Goal: Information Seeking & Learning: Learn about a topic

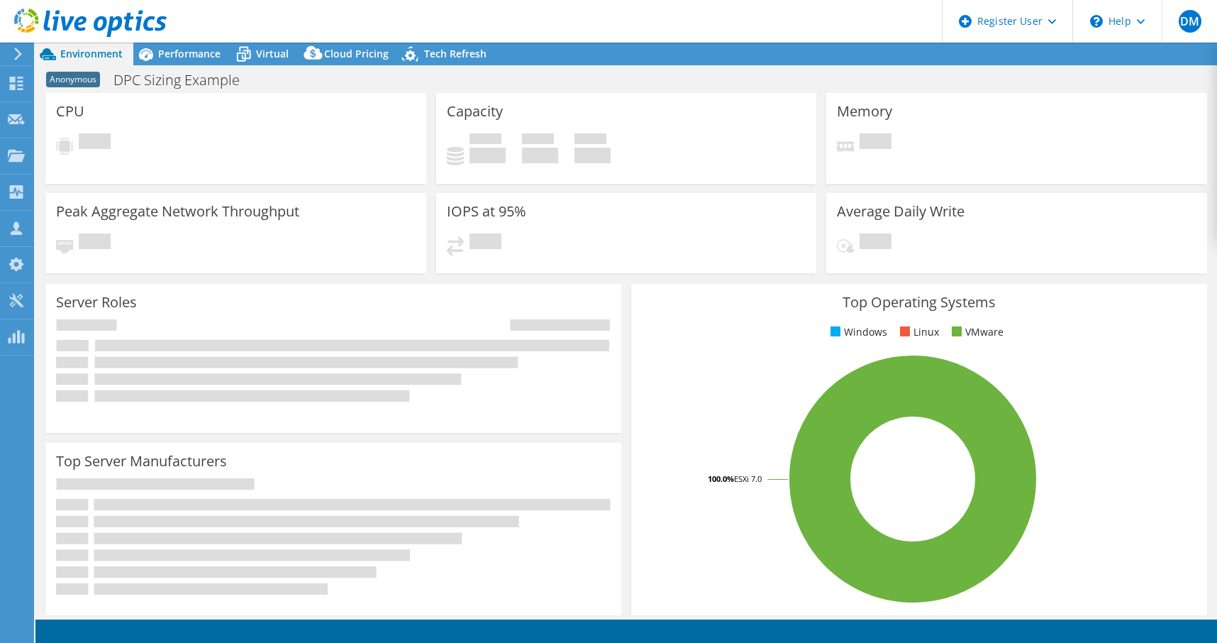
select select "USEast"
select select "USD"
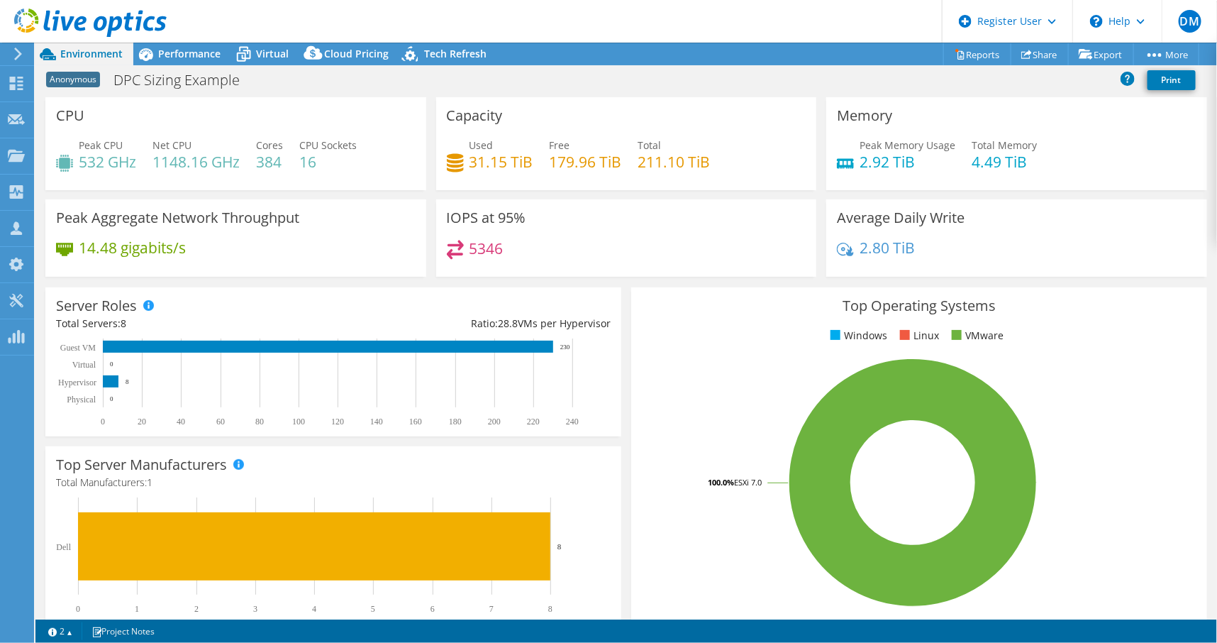
click at [1071, 224] on div "Average Daily Write 2.80 TiB" at bounding box center [1016, 237] width 381 height 77
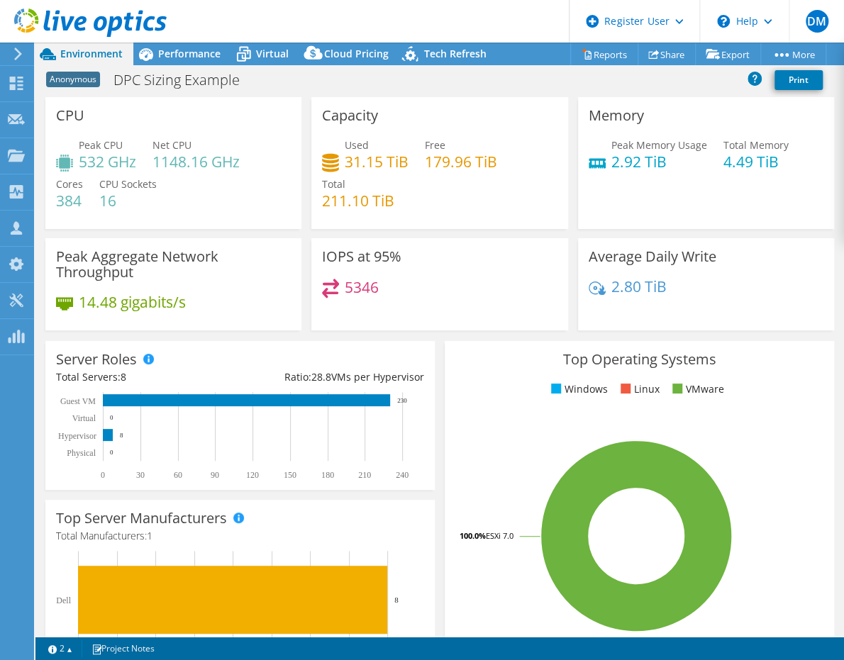
click at [440, 533] on div "Top Operating Systems Windows Linux VMware 100.0% ESXi 7.0" at bounding box center [639, 511] width 399 height 350
click at [173, 53] on span "Performance" at bounding box center [189, 53] width 62 height 13
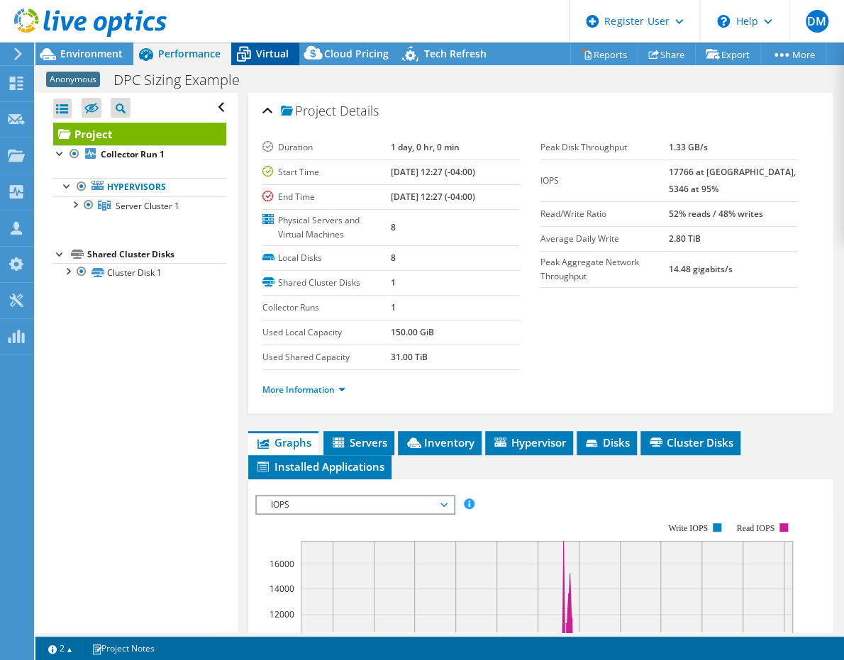
click at [263, 52] on span "Virtual" at bounding box center [272, 53] width 33 height 13
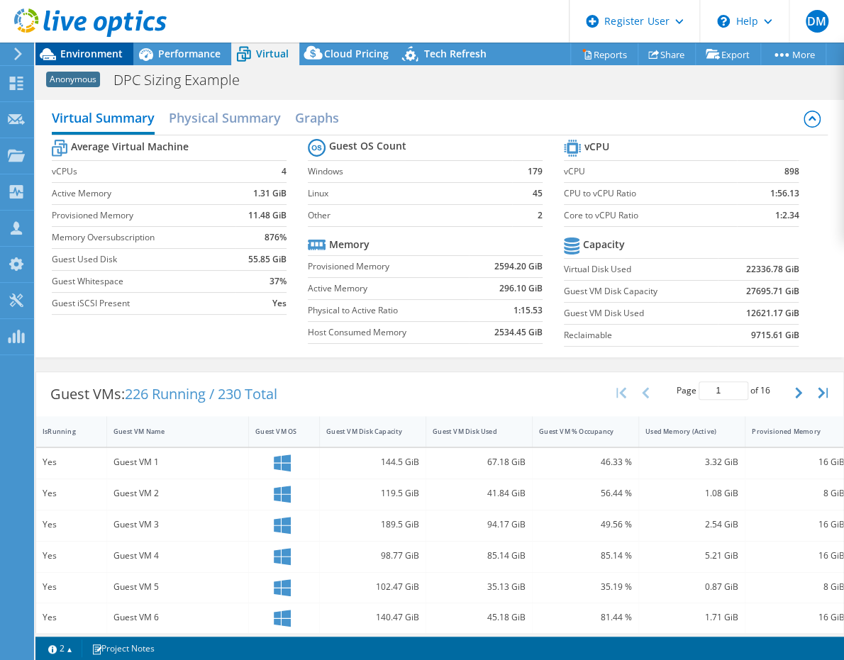
click at [89, 57] on span "Environment" at bounding box center [91, 53] width 62 height 13
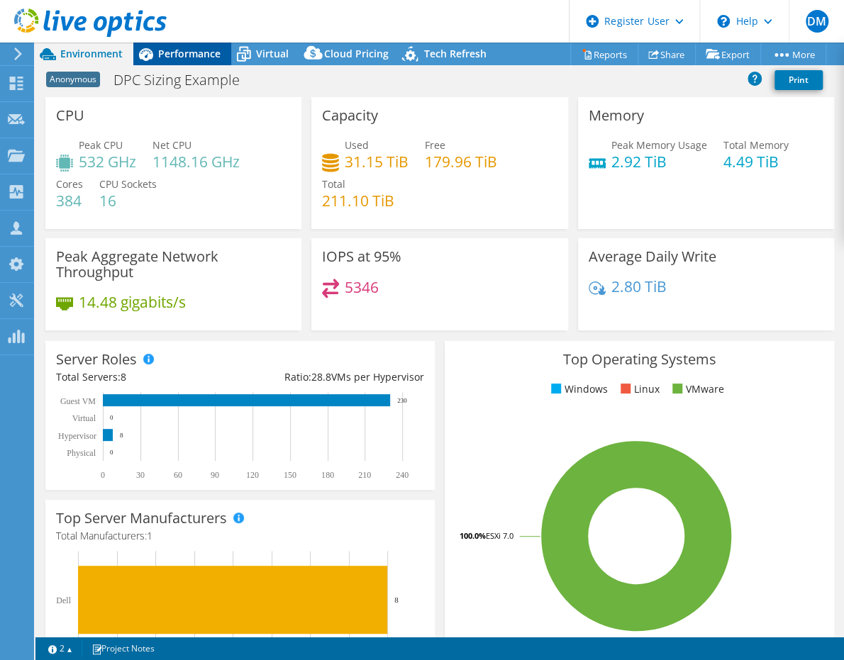
click at [201, 56] on span "Performance" at bounding box center [189, 53] width 62 height 13
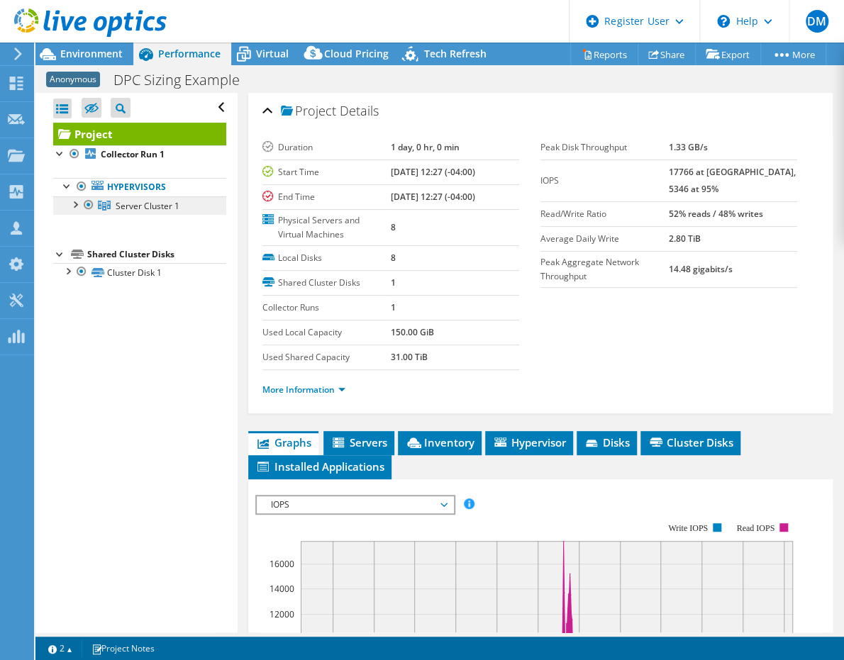
click at [128, 204] on span "Server Cluster 1" at bounding box center [148, 206] width 64 height 12
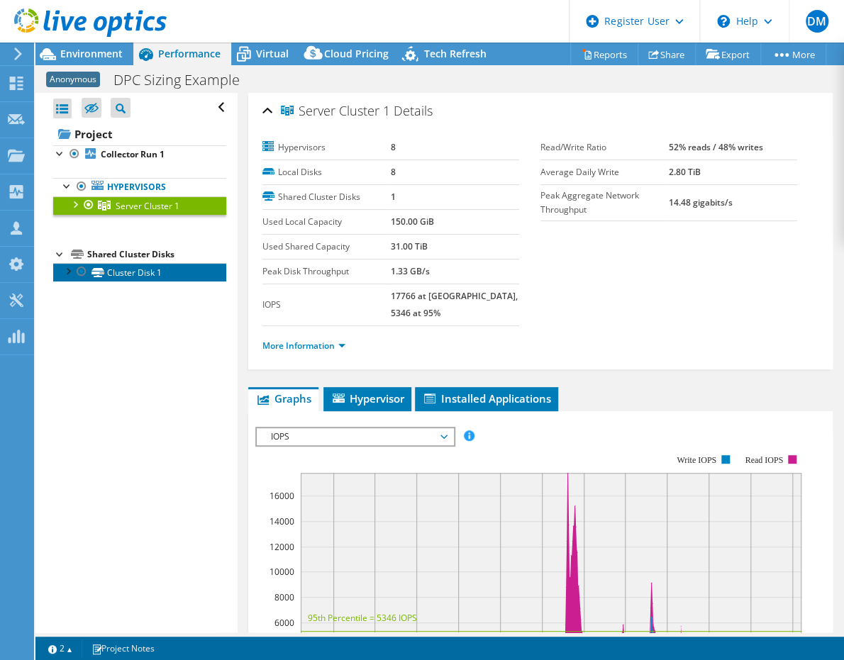
click at [123, 271] on link "Cluster Disk 1" at bounding box center [139, 272] width 173 height 18
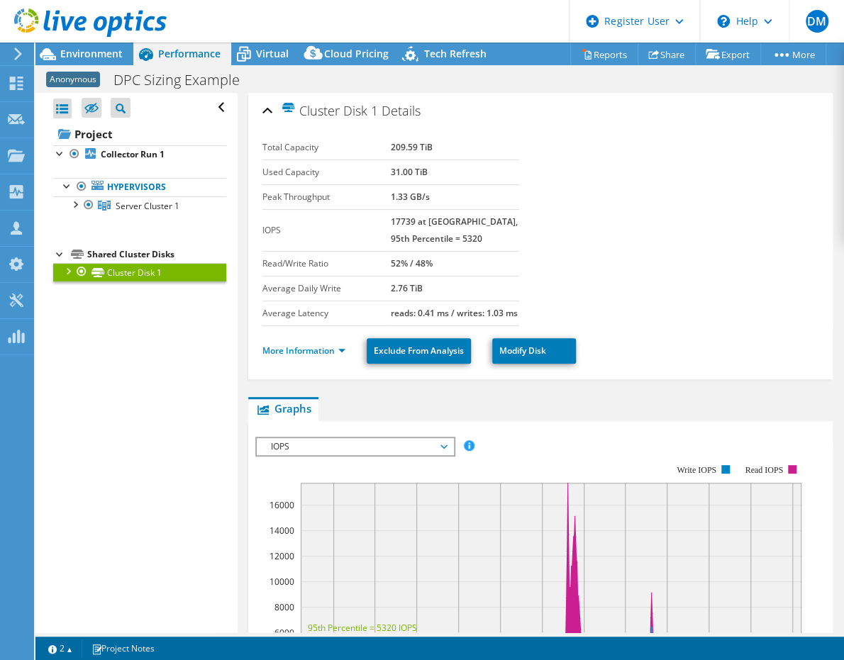
click at [709, 309] on section "Total Capacity 209.59 TiB Used Capacity 31.00 TiB Peak Throughput 1.33 GB/s IOP…" at bounding box center [540, 230] width 556 height 191
click at [712, 344] on div "More Information Exclude From Analysis Modify Disk" at bounding box center [540, 351] width 556 height 50
click at [132, 205] on span "Server Cluster 1" at bounding box center [148, 206] width 64 height 12
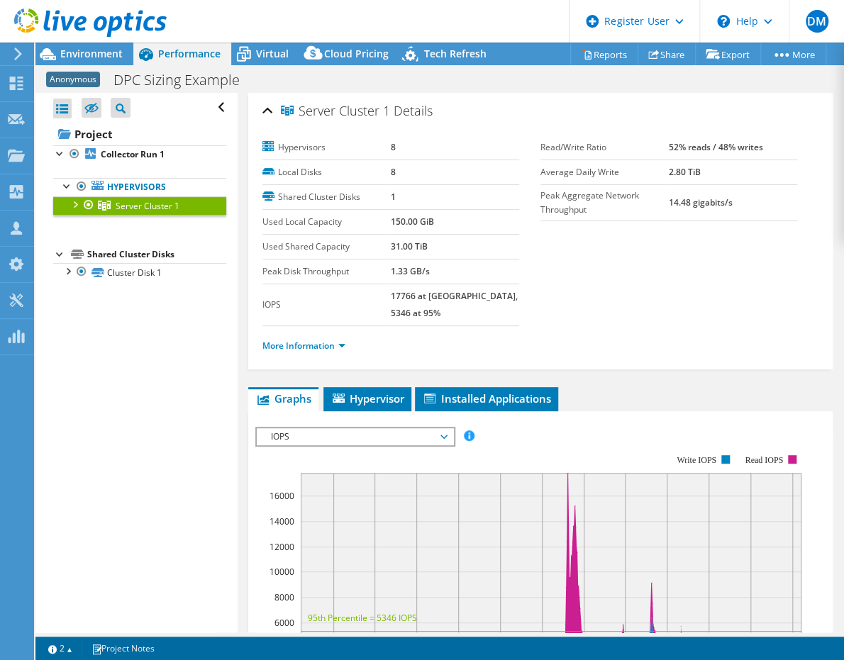
click at [699, 269] on section "Hypervisors 8 Local Disks 8 Shared Cluster Disks 1 Used Local Capacity 150.00 G…" at bounding box center [540, 250] width 556 height 231
click at [262, 50] on span "Virtual" at bounding box center [272, 53] width 33 height 13
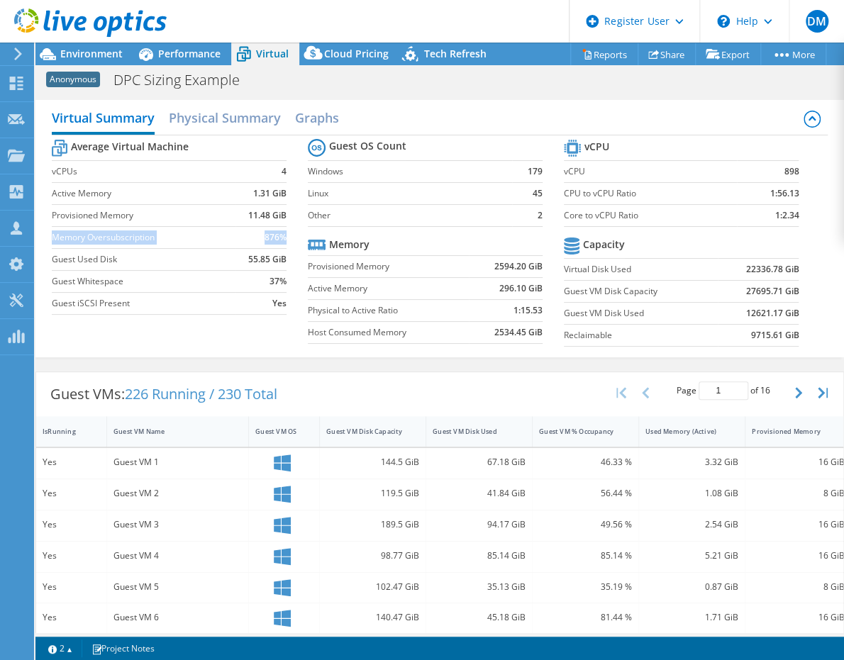
drag, startPoint x: 53, startPoint y: 235, endPoint x: 282, endPoint y: 232, distance: 228.4
click at [282, 232] on tr "Memory Oversubscription 876%" at bounding box center [169, 237] width 235 height 22
click at [260, 341] on div "Average Virtual Machine vCPUs 4 Active Memory 1.31 GiB Provisioned Memory 11.48…" at bounding box center [440, 244] width 776 height 218
click at [93, 51] on span "Environment" at bounding box center [91, 53] width 62 height 13
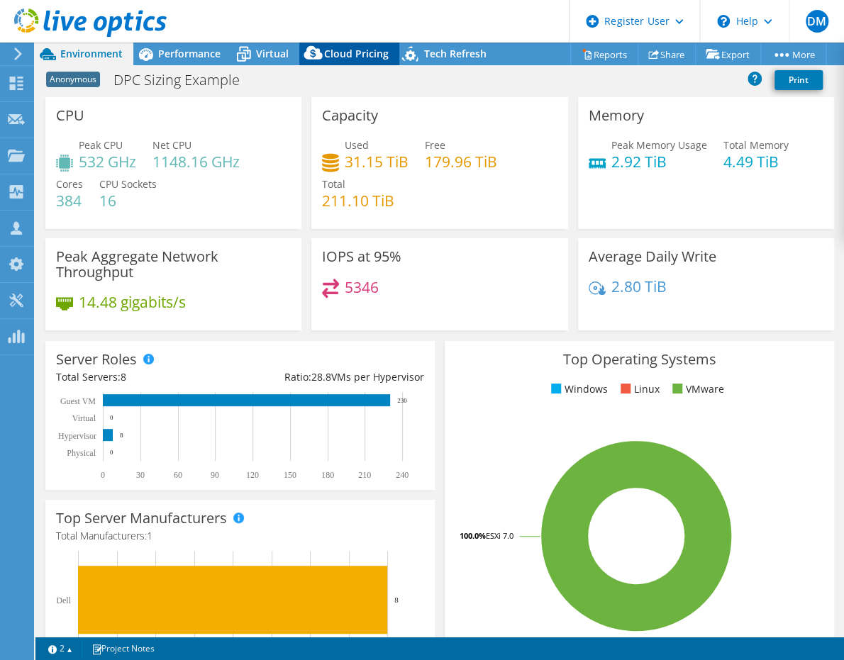
click at [341, 52] on span "Cloud Pricing" at bounding box center [356, 53] width 65 height 13
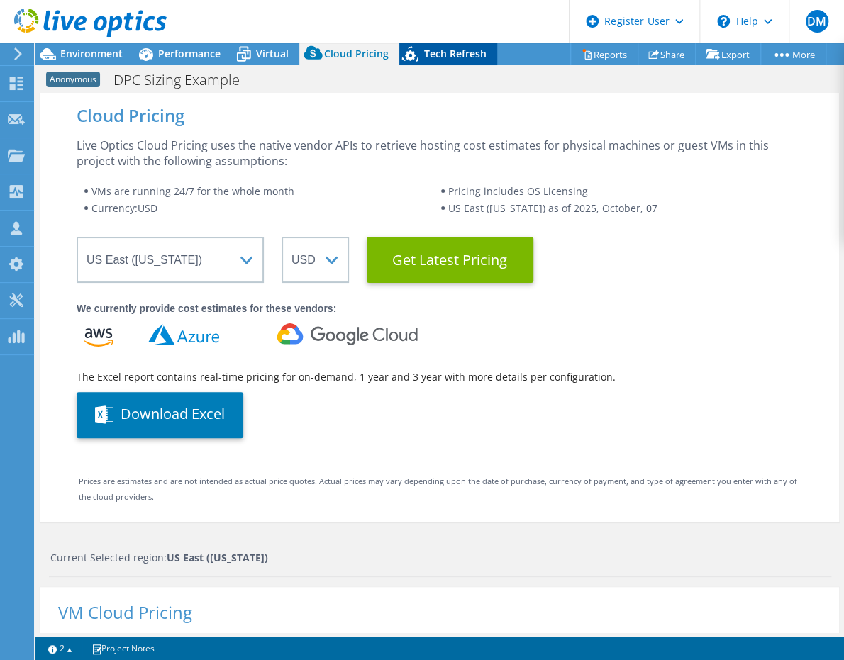
click at [440, 53] on span "Tech Refresh" at bounding box center [455, 53] width 62 height 13
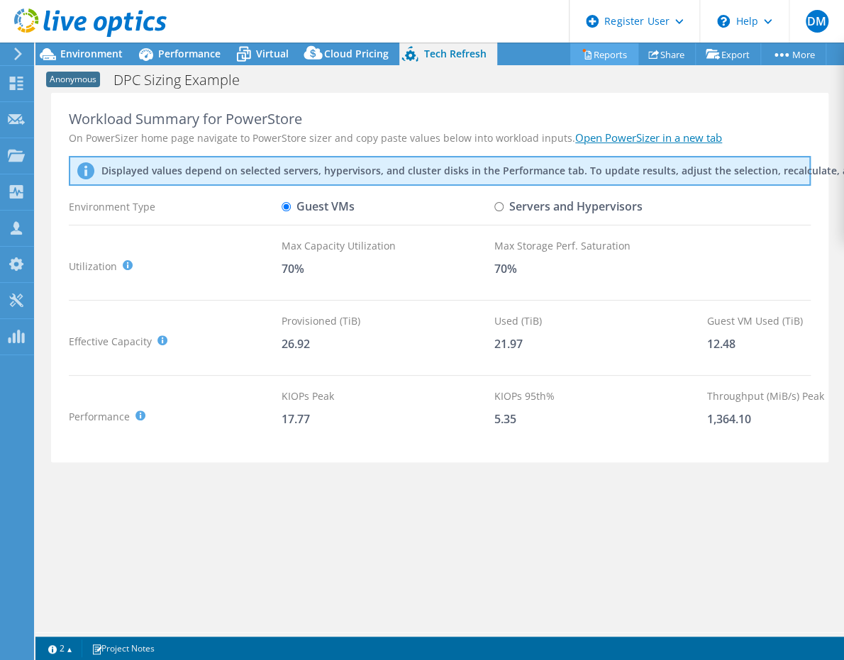
click at [587, 54] on link "Reports" at bounding box center [604, 54] width 68 height 22
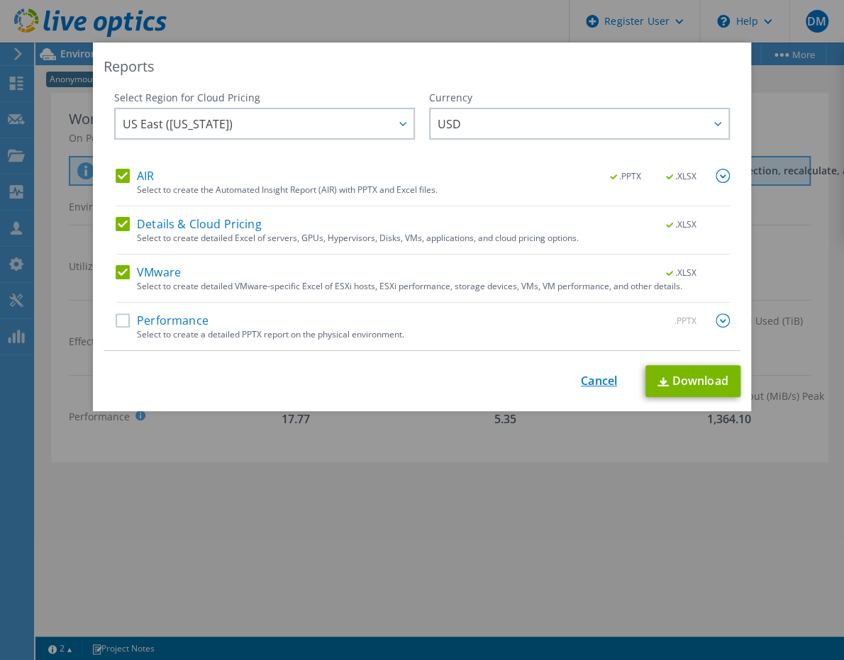
click at [585, 384] on link "Cancel" at bounding box center [599, 381] width 36 height 13
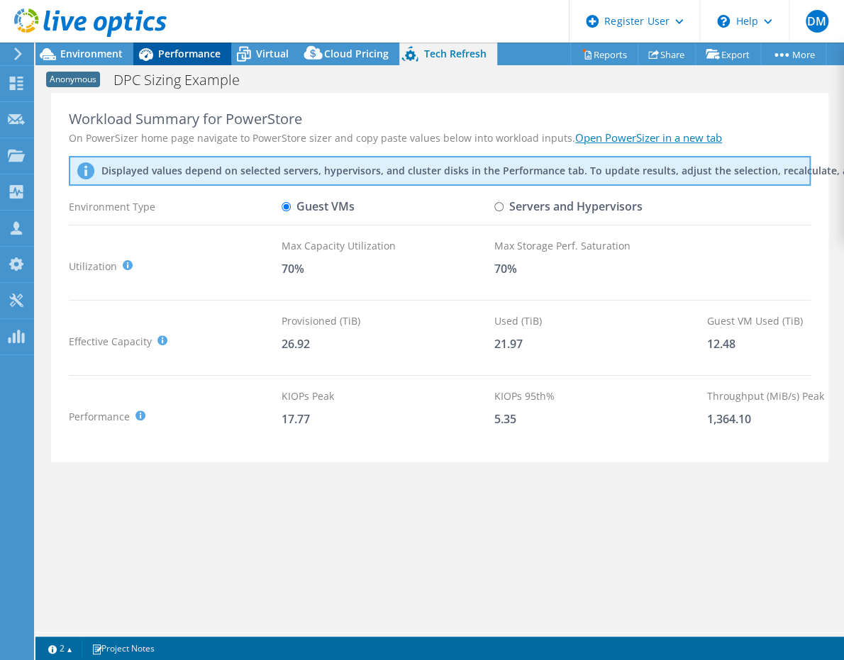
click at [161, 54] on span "Performance" at bounding box center [189, 53] width 62 height 13
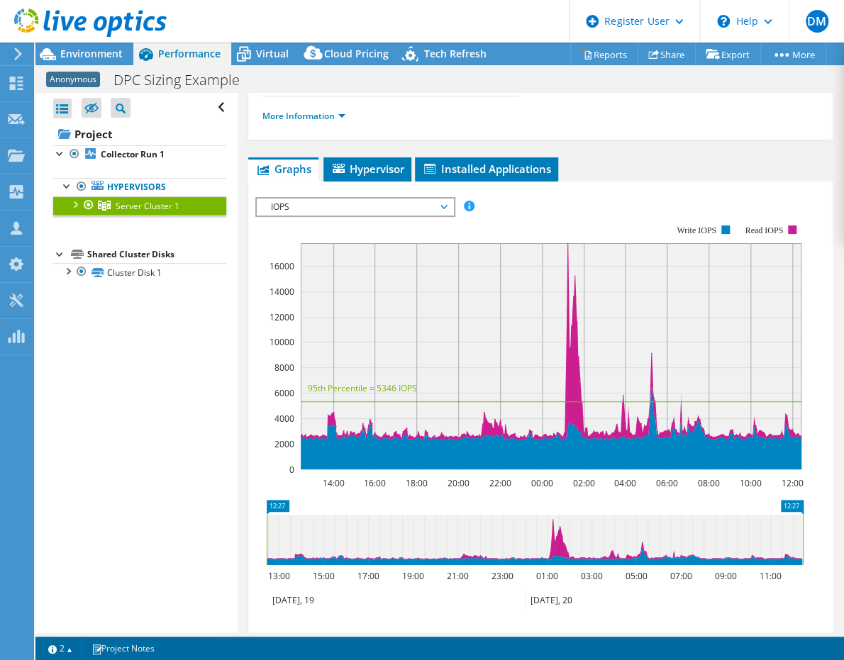
scroll to position [213, 0]
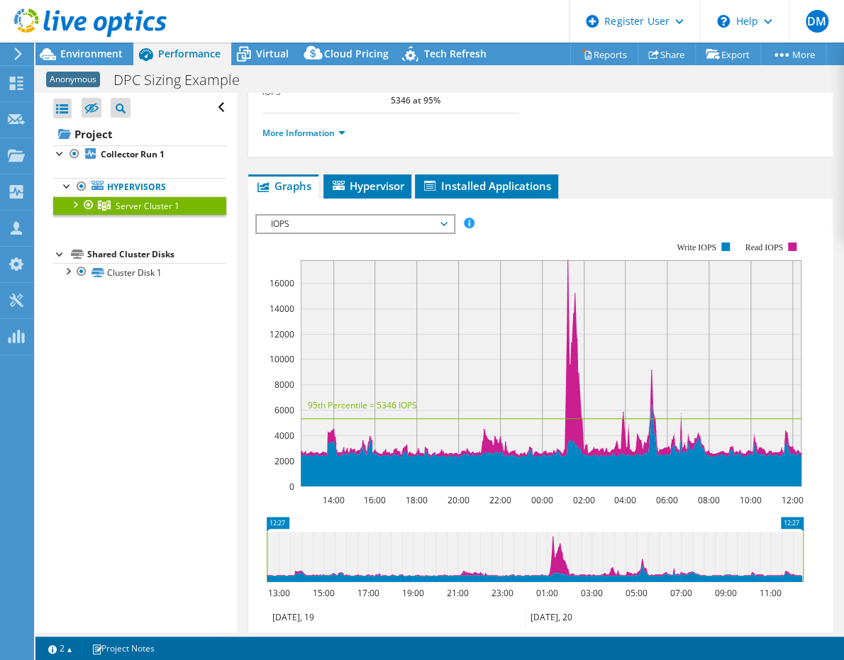
click at [443, 216] on span "IOPS" at bounding box center [355, 224] width 182 height 17
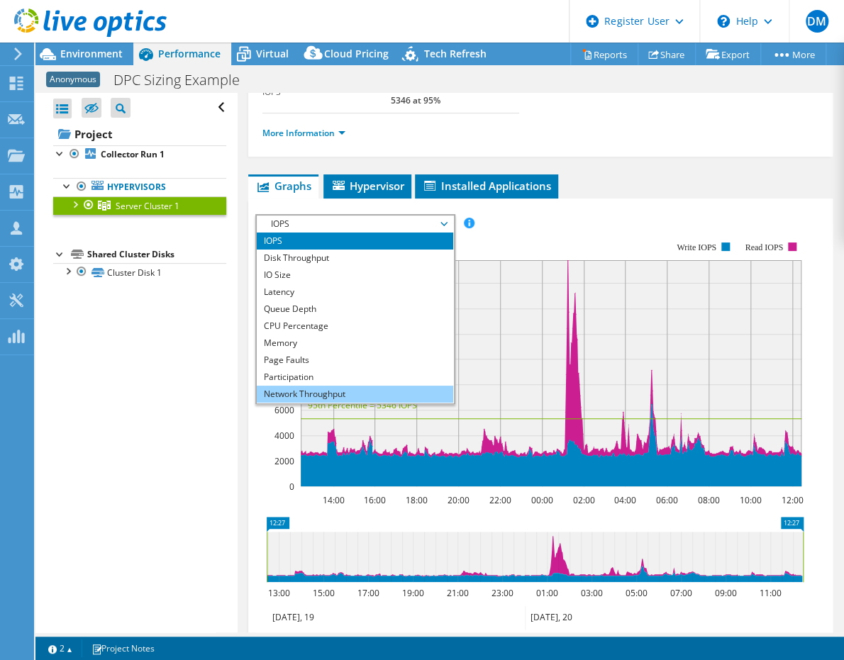
click at [344, 386] on li "Network Throughput" at bounding box center [355, 394] width 196 height 17
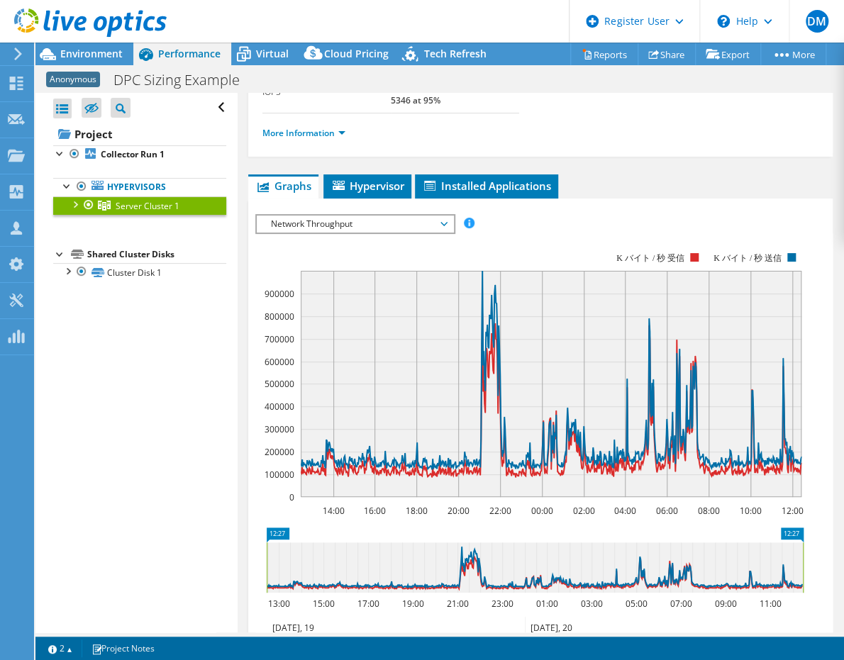
click at [443, 216] on span "Network Throughput" at bounding box center [355, 224] width 182 height 17
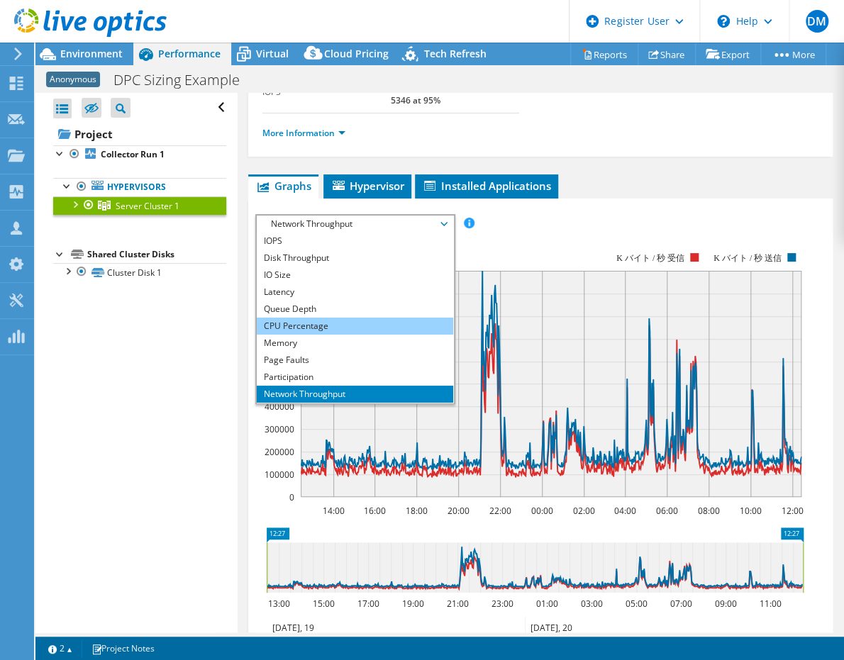
click at [300, 318] on li "CPU Percentage" at bounding box center [355, 326] width 196 height 17
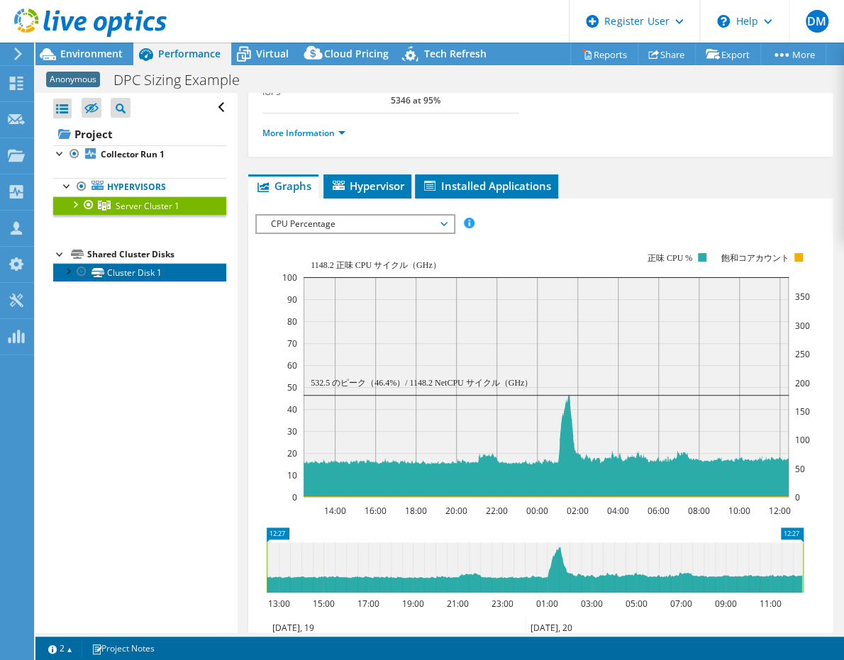
click at [122, 271] on link "Cluster Disk 1" at bounding box center [139, 272] width 173 height 18
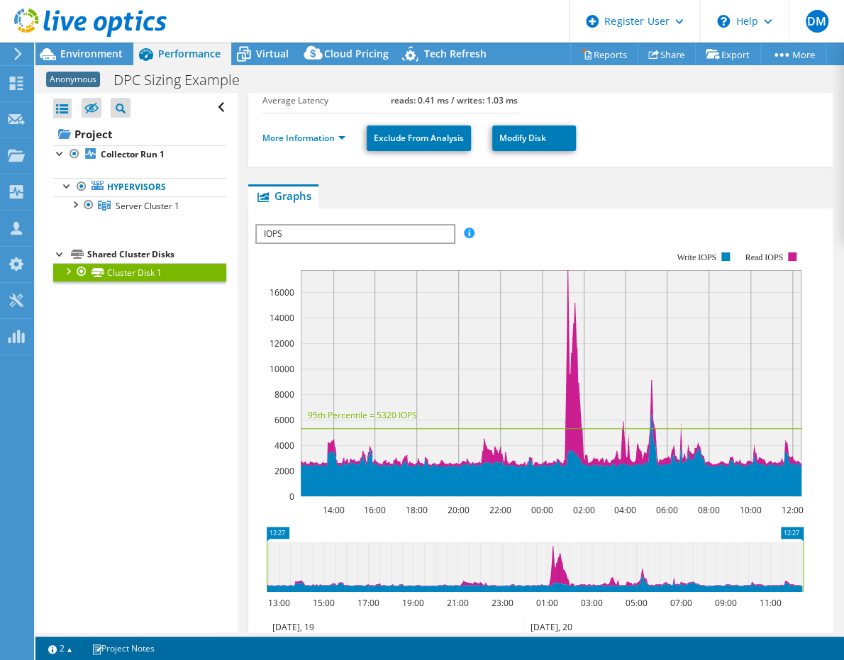
click at [431, 243] on span "IOPS" at bounding box center [355, 234] width 196 height 17
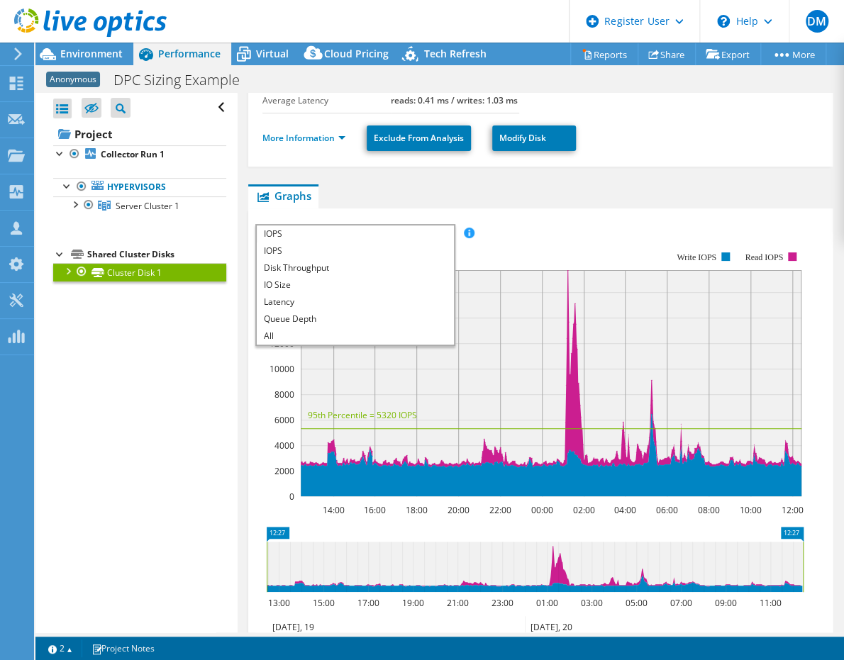
click at [196, 387] on div "Open All Close All Hide Excluded Nodes Project Tree Filter" at bounding box center [135, 363] width 201 height 540
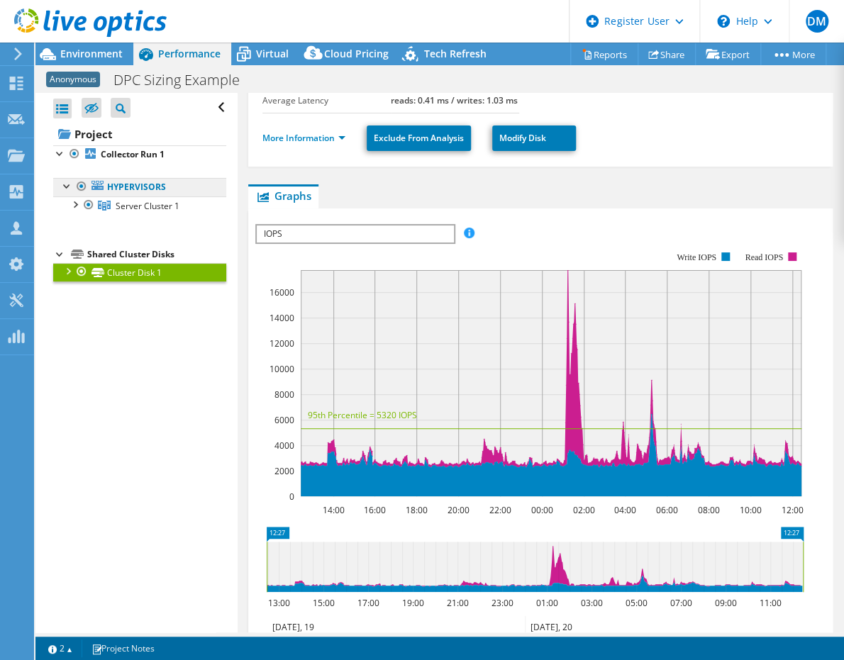
click at [120, 186] on link "Hypervisors" at bounding box center [139, 187] width 173 height 18
click at [113, 151] on b "Collector Run 1" at bounding box center [133, 154] width 64 height 12
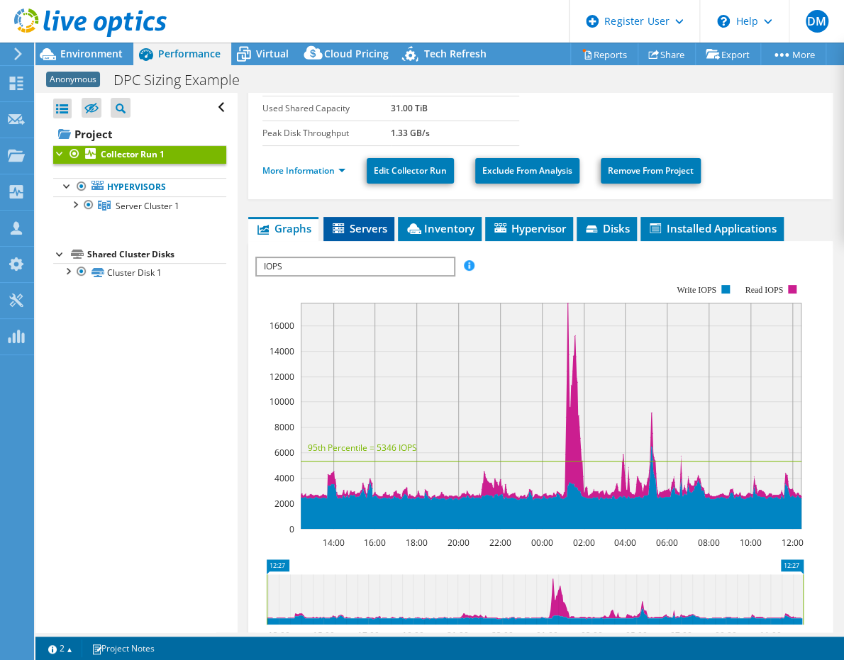
click at [368, 224] on span "Servers" at bounding box center [359, 228] width 57 height 14
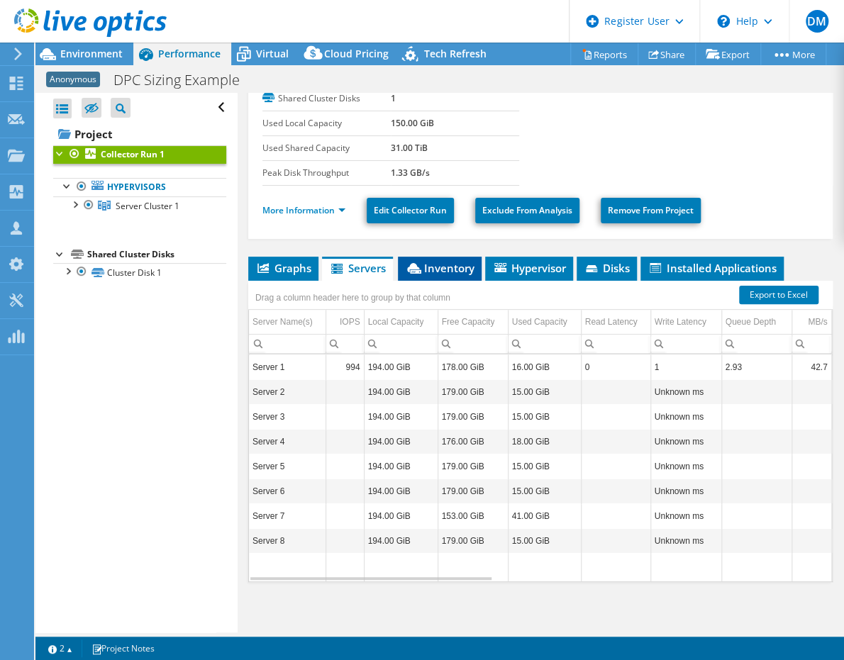
click at [438, 262] on span "Inventory" at bounding box center [440, 268] width 70 height 14
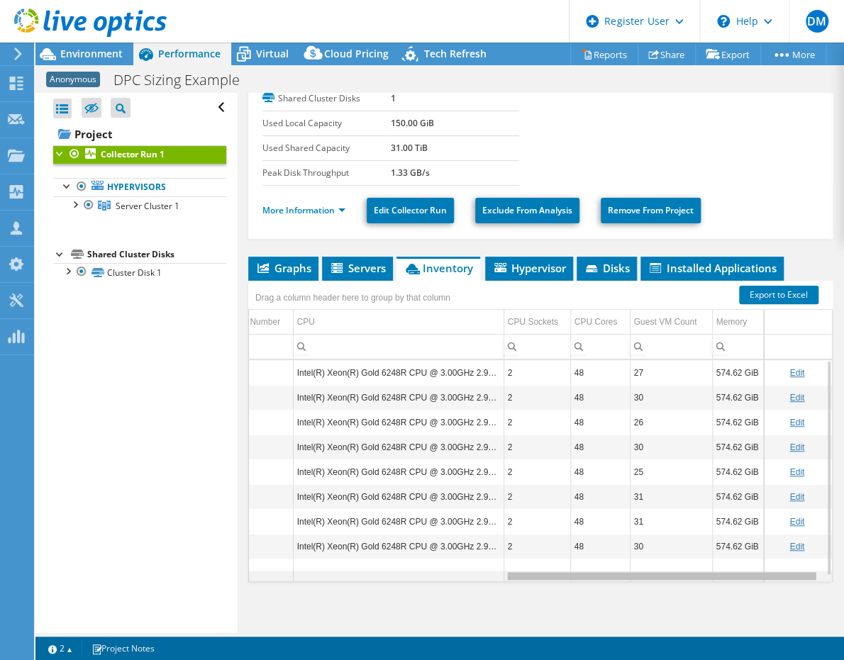
scroll to position [0, 462]
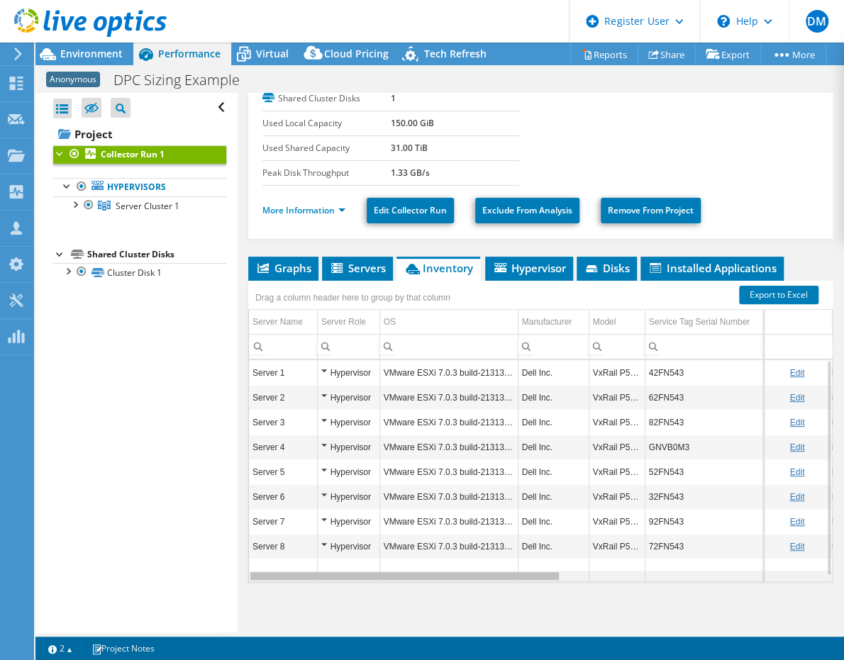
drag, startPoint x: 528, startPoint y: 574, endPoint x: 591, endPoint y: 591, distance: 64.7
click at [591, 591] on body "DM Dell User [PERSON_NAME] [PERSON_NAME][EMAIL_ADDRESS][PERSON_NAME][DOMAIN_NAM…" at bounding box center [422, 330] width 844 height 660
click at [544, 262] on span "Hypervisor" at bounding box center [529, 268] width 74 height 14
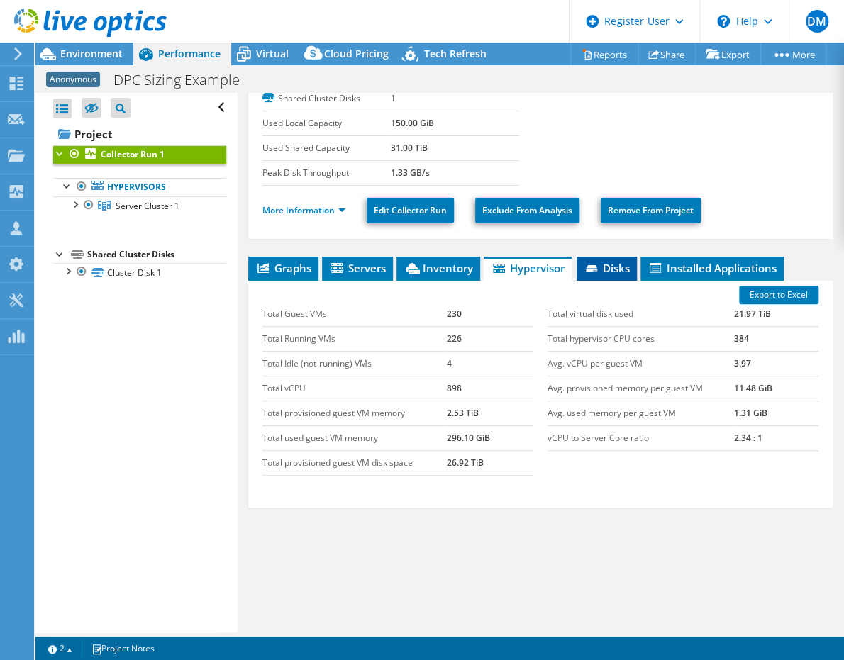
click at [611, 265] on span "Disks" at bounding box center [607, 268] width 46 height 14
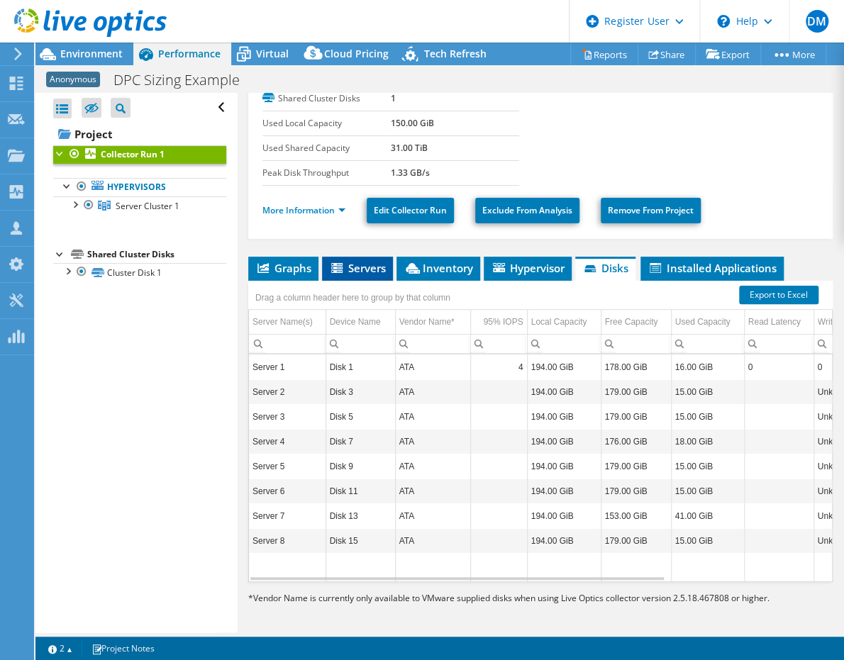
click at [356, 261] on span "Servers" at bounding box center [357, 268] width 57 height 14
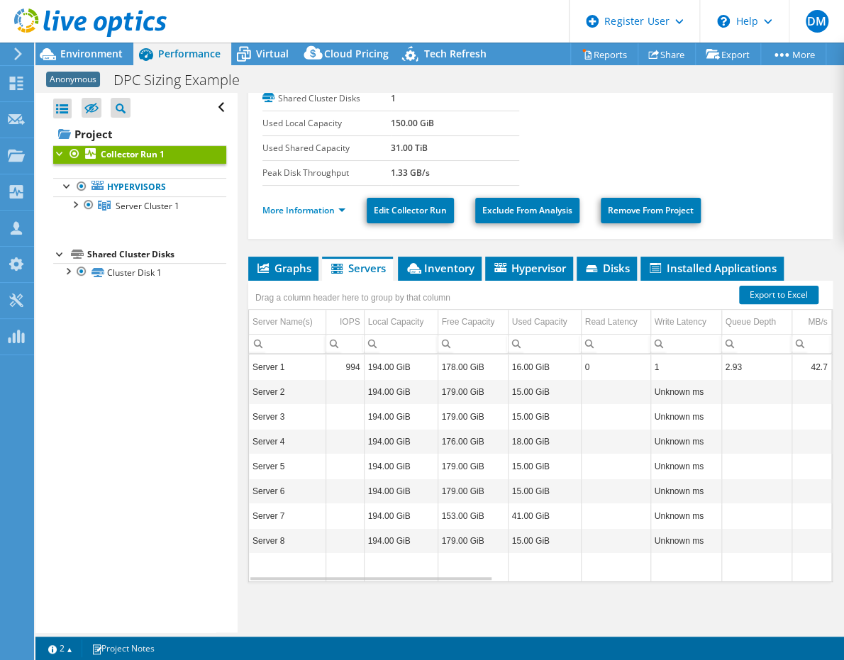
drag, startPoint x: 811, startPoint y: 248, endPoint x: 446, endPoint y: 234, distance: 365.6
click at [811, 248] on div "Collector Run 1 Details Duration 1 day, 0 hr, 0 min Start Time [DATE] 12:27 (-0…" at bounding box center [541, 278] width 606 height 716
click at [508, 611] on div "Collector Run 1 Details Duration 1 day, 0 hr, 0 min Start Time [DATE] 12:27 (-0…" at bounding box center [541, 278] width 606 height 716
click at [119, 207] on span "Server Cluster 1" at bounding box center [148, 206] width 64 height 12
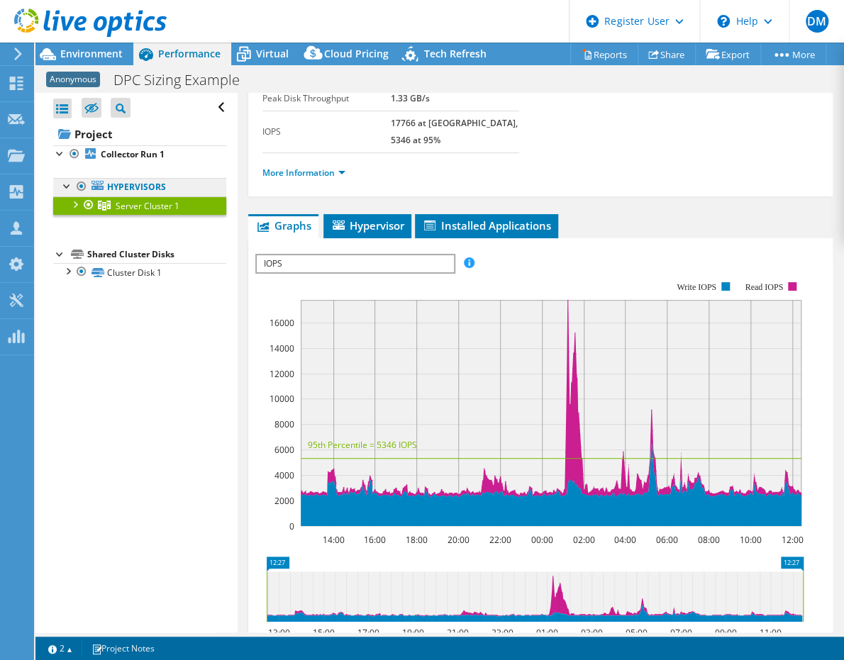
click at [121, 185] on link "Hypervisors" at bounding box center [139, 187] width 173 height 18
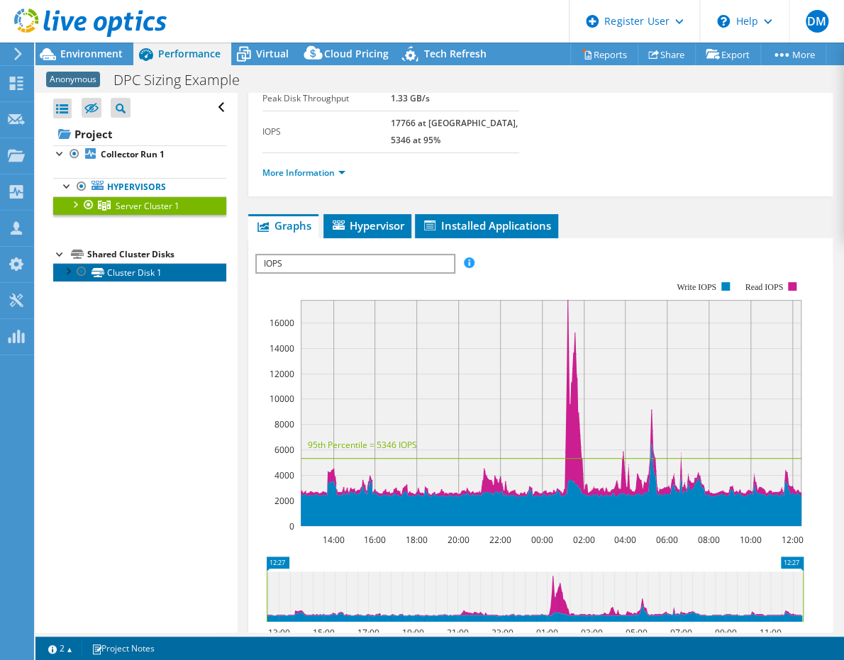
click at [119, 271] on link "Cluster Disk 1" at bounding box center [139, 272] width 173 height 18
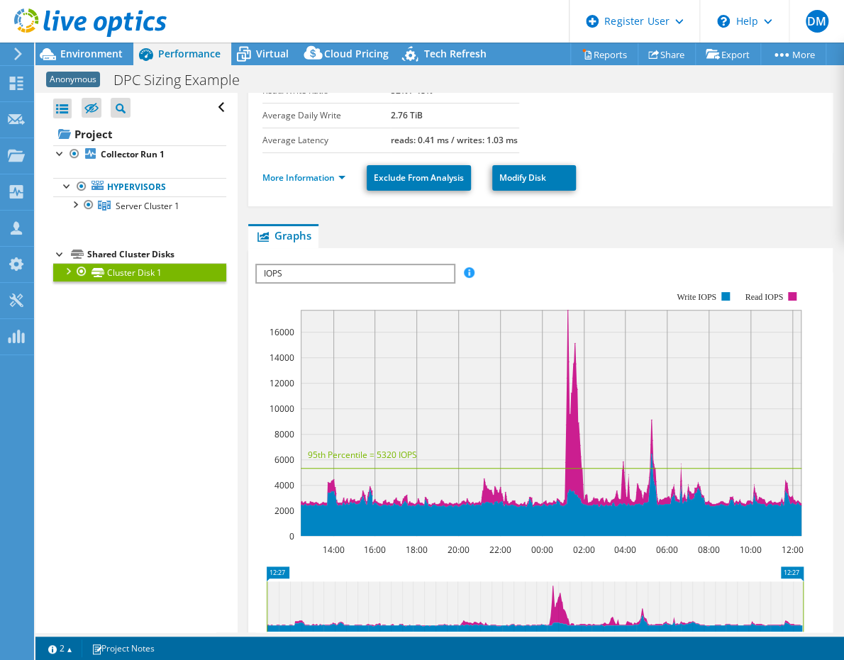
click at [143, 268] on link "Cluster Disk 1" at bounding box center [139, 272] width 173 height 18
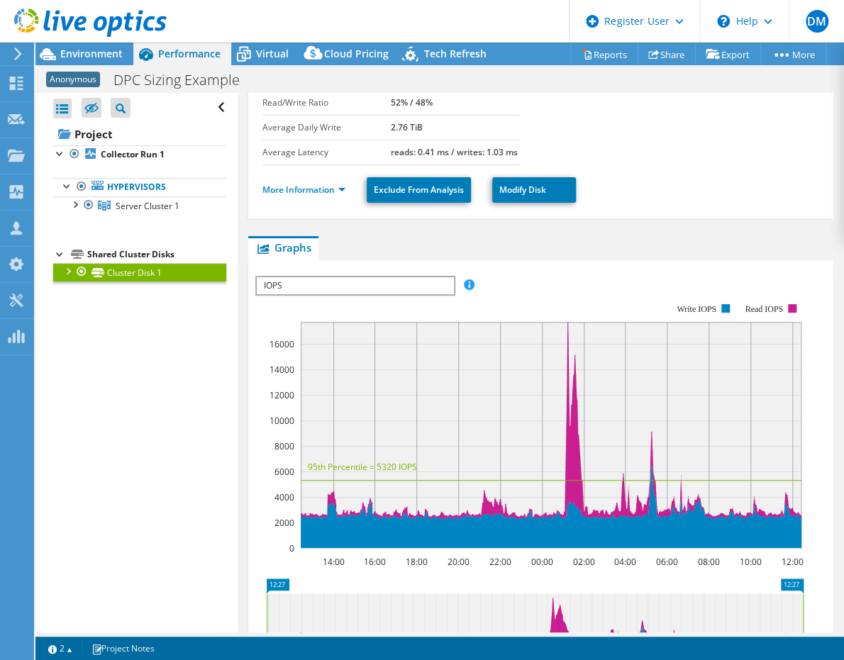
scroll to position [116, 0]
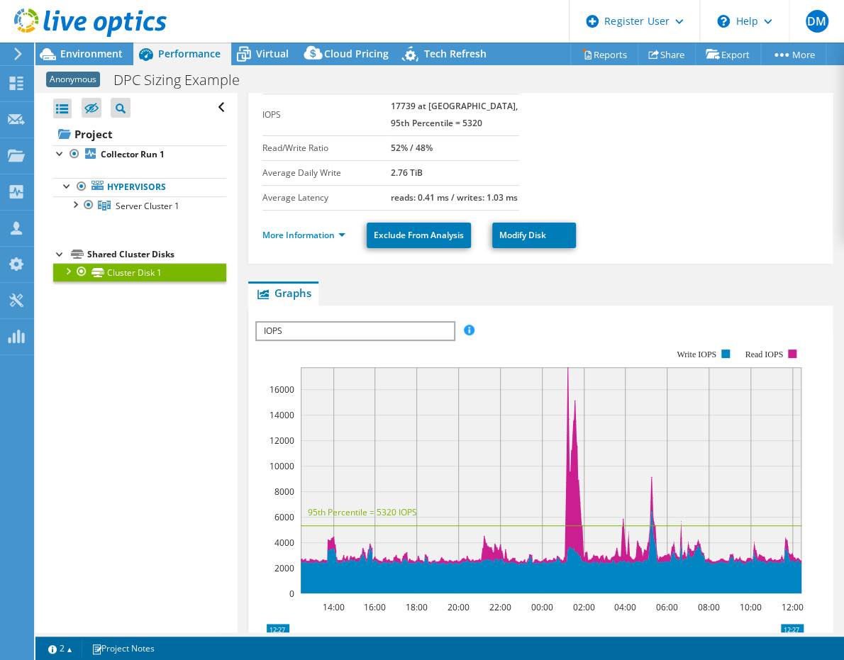
click at [67, 271] on div at bounding box center [67, 270] width 14 height 14
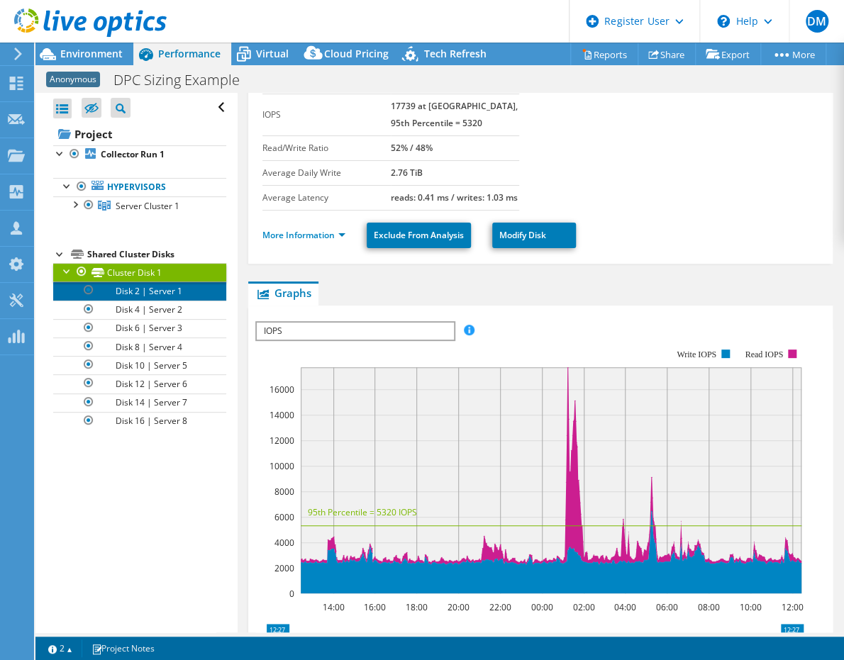
click at [138, 292] on link "Disk 2 | Server 1" at bounding box center [139, 291] width 173 height 18
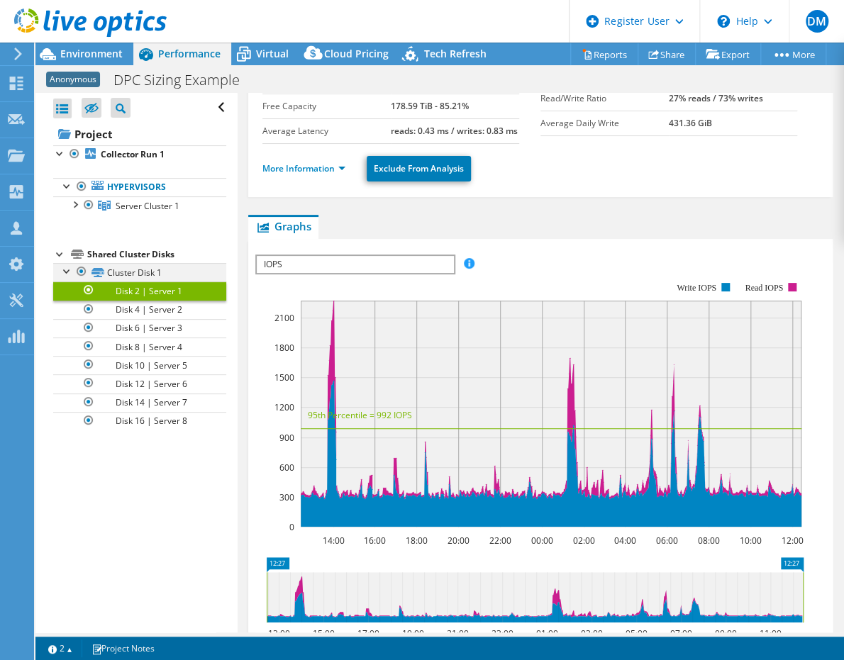
click at [66, 271] on div at bounding box center [67, 270] width 14 height 14
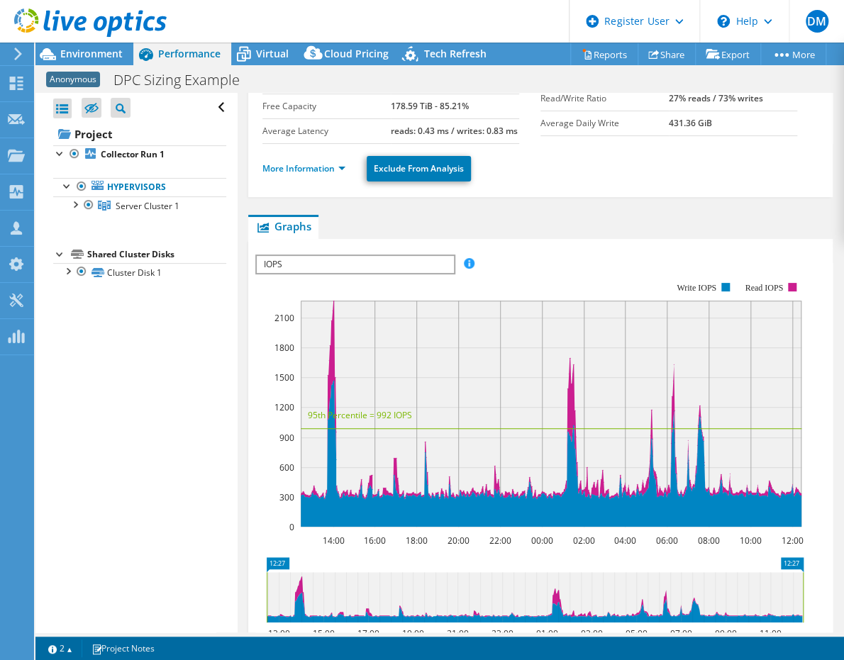
click at [72, 252] on icon at bounding box center [77, 254] width 13 height 9
click at [121, 271] on link "Cluster Disk 1" at bounding box center [139, 272] width 173 height 18
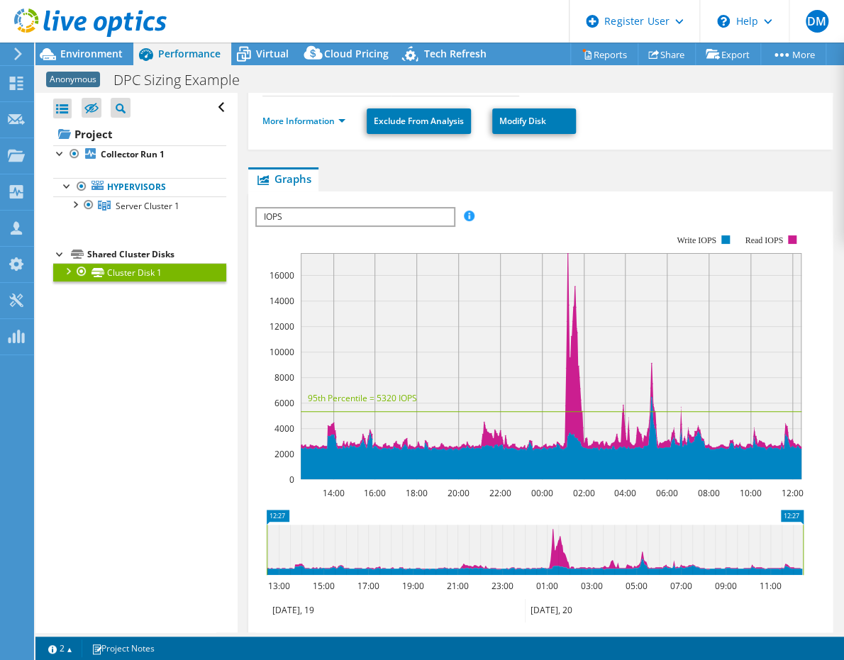
scroll to position [186, 0]
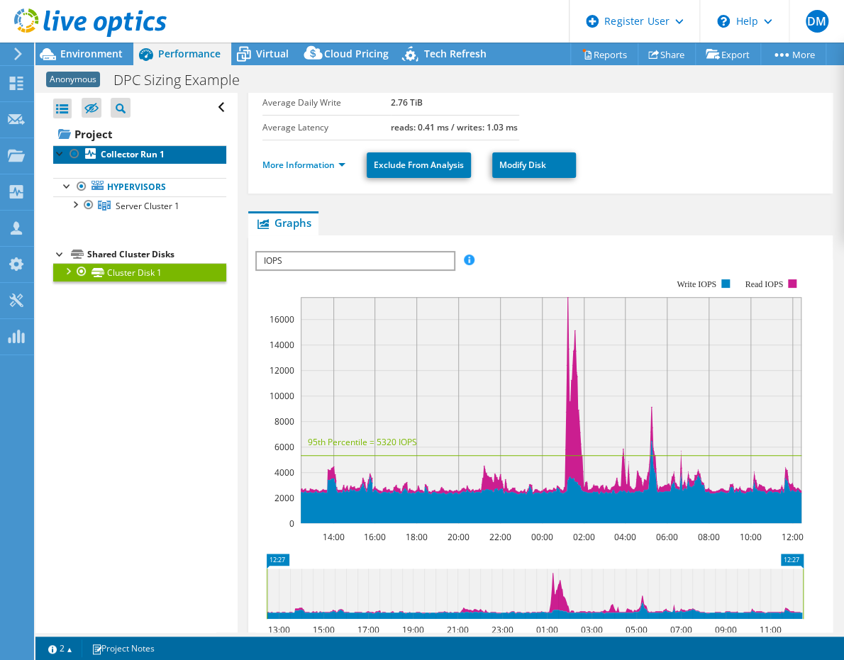
click at [119, 152] on b "Collector Run 1" at bounding box center [133, 154] width 64 height 12
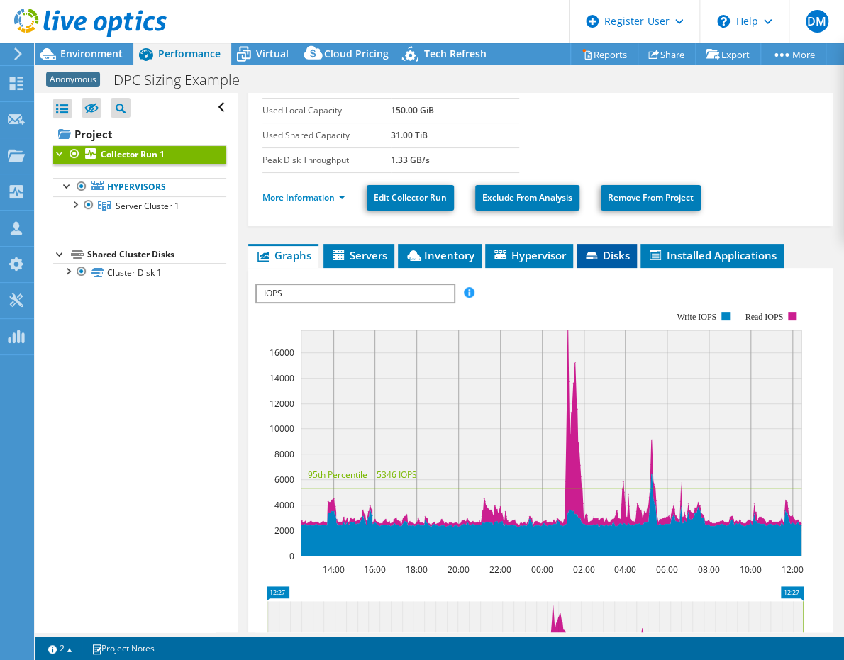
click at [614, 250] on span "Disks" at bounding box center [607, 255] width 46 height 14
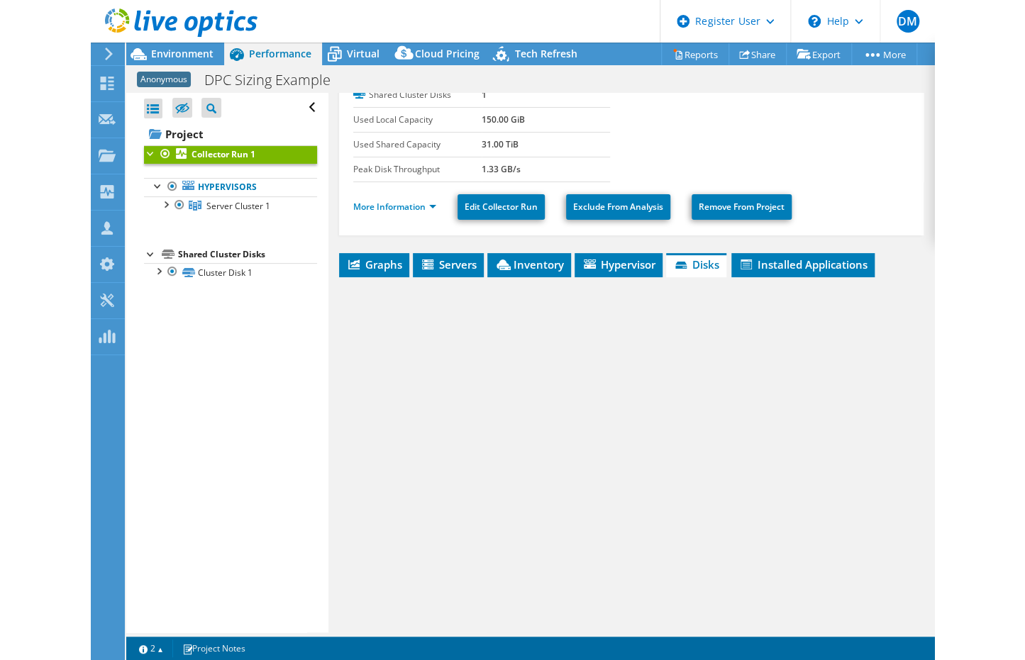
scroll to position [173, 0]
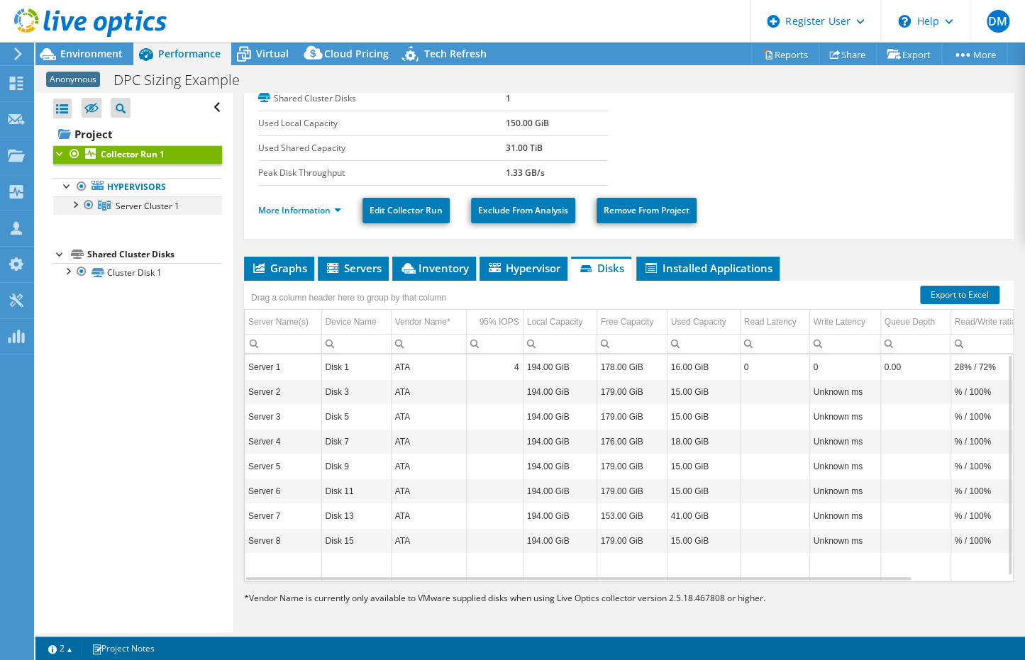
click at [74, 203] on div at bounding box center [74, 203] width 14 height 14
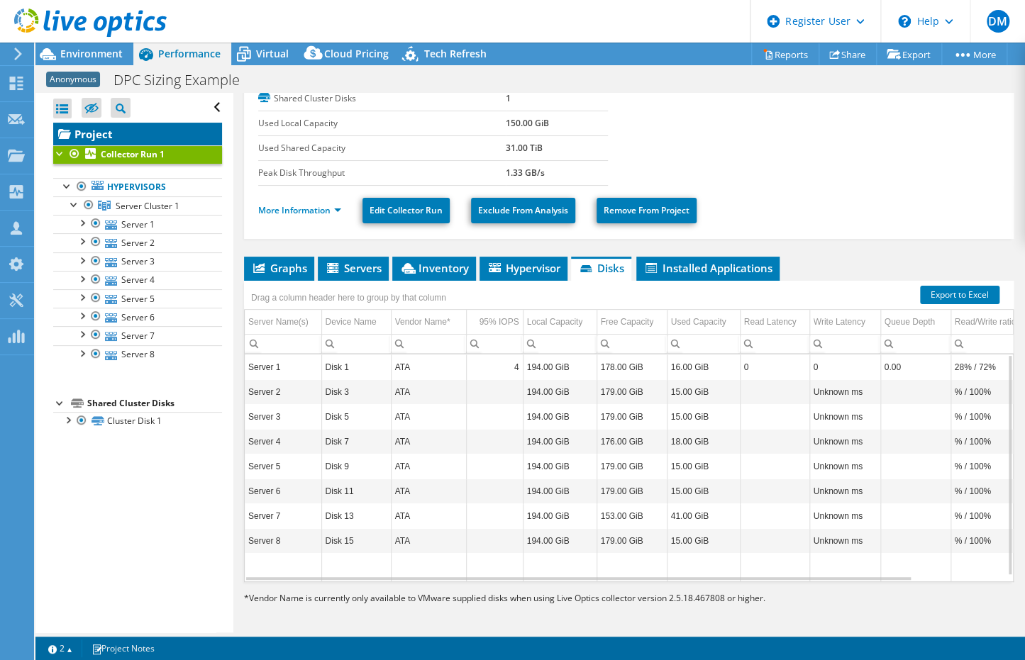
click at [83, 133] on link "Project" at bounding box center [137, 134] width 169 height 23
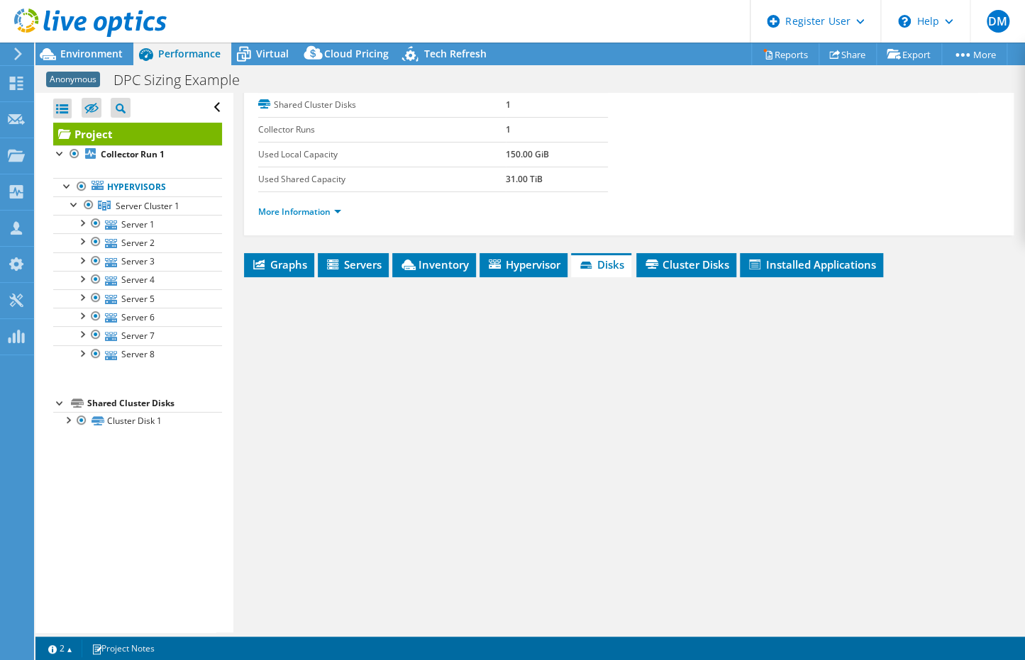
scroll to position [164, 0]
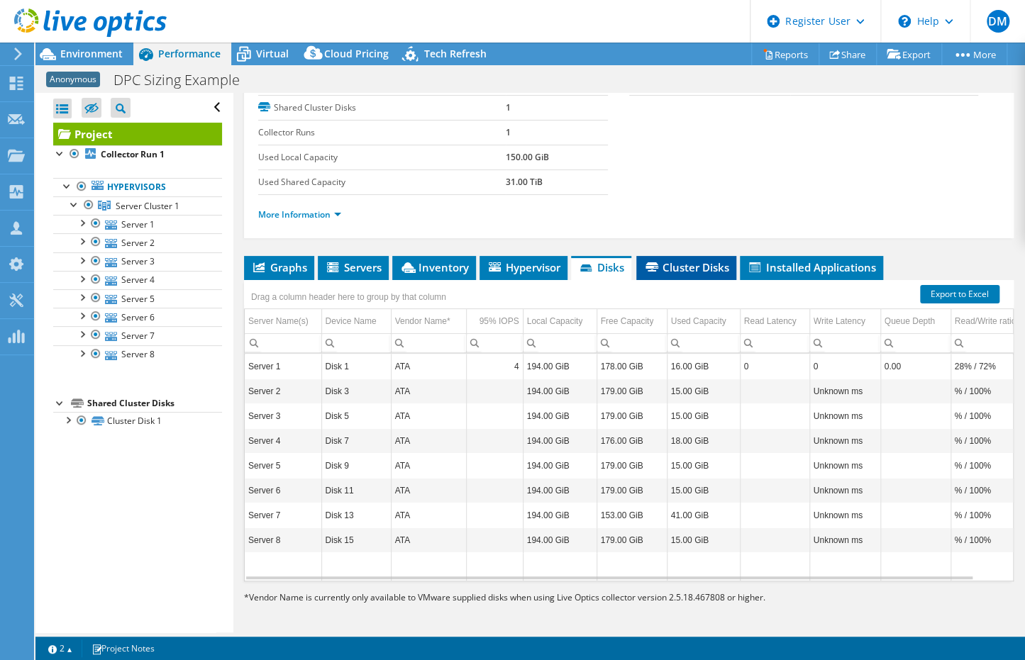
click at [688, 260] on span "Cluster Disks" at bounding box center [686, 267] width 86 height 14
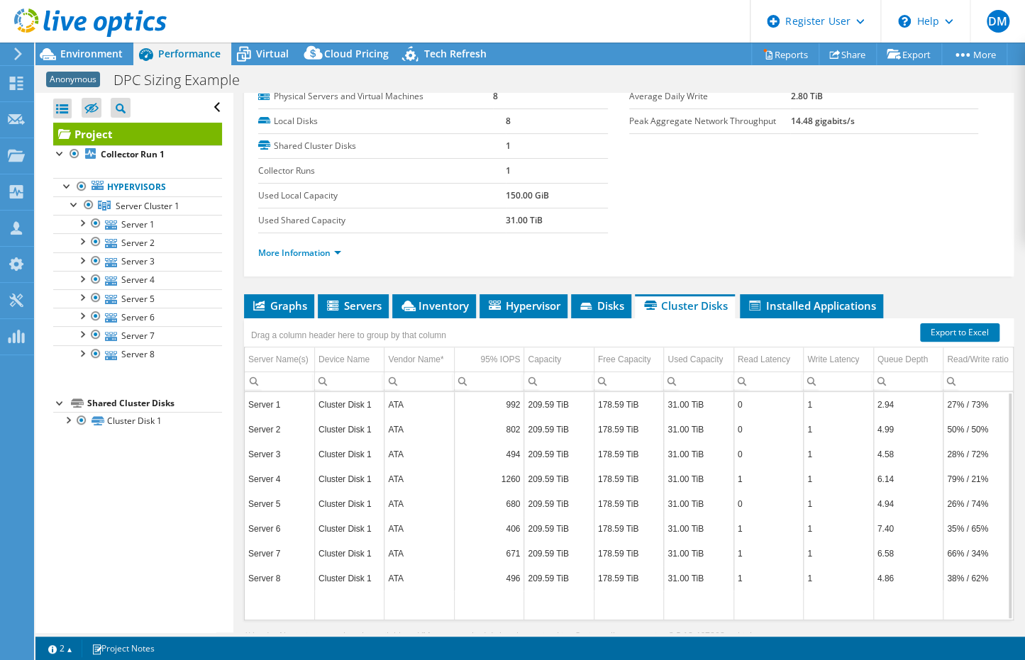
scroll to position [94, 0]
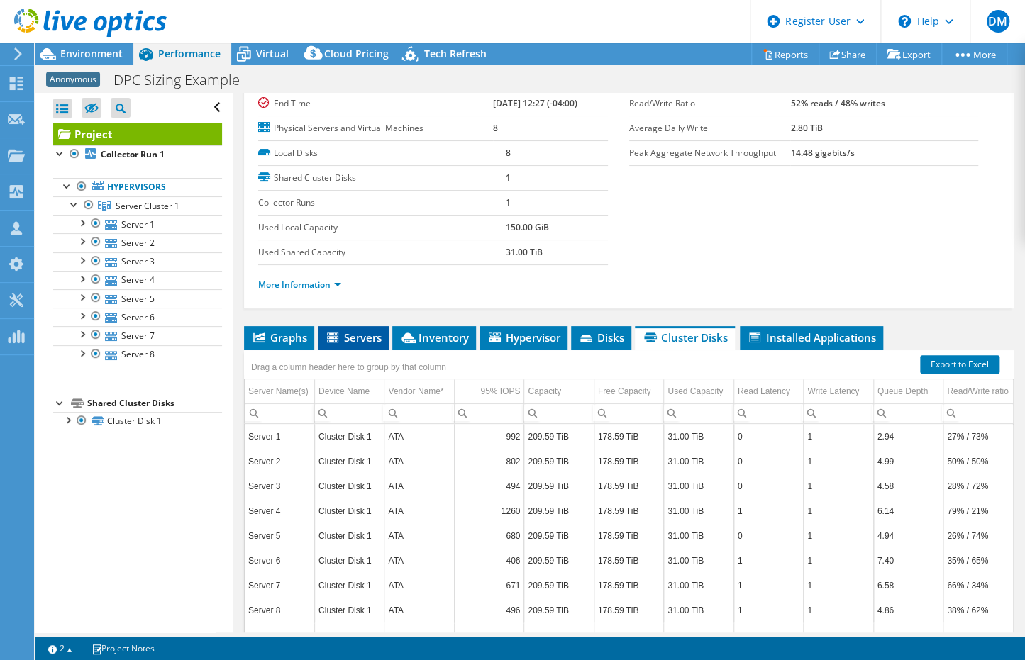
click at [359, 336] on span "Servers" at bounding box center [353, 338] width 57 height 14
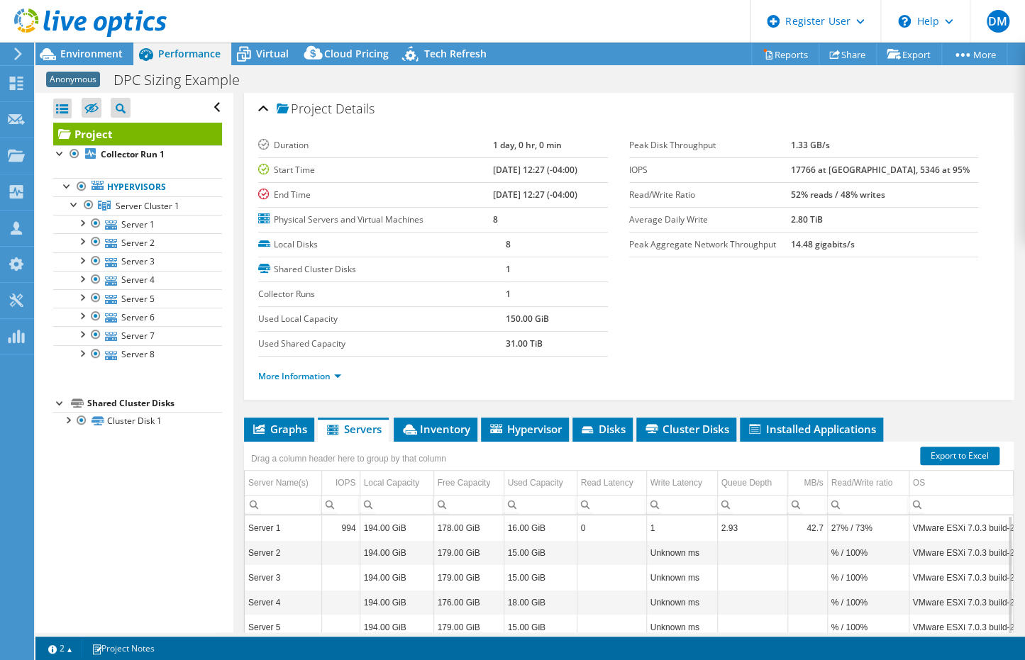
scroll to position [0, 0]
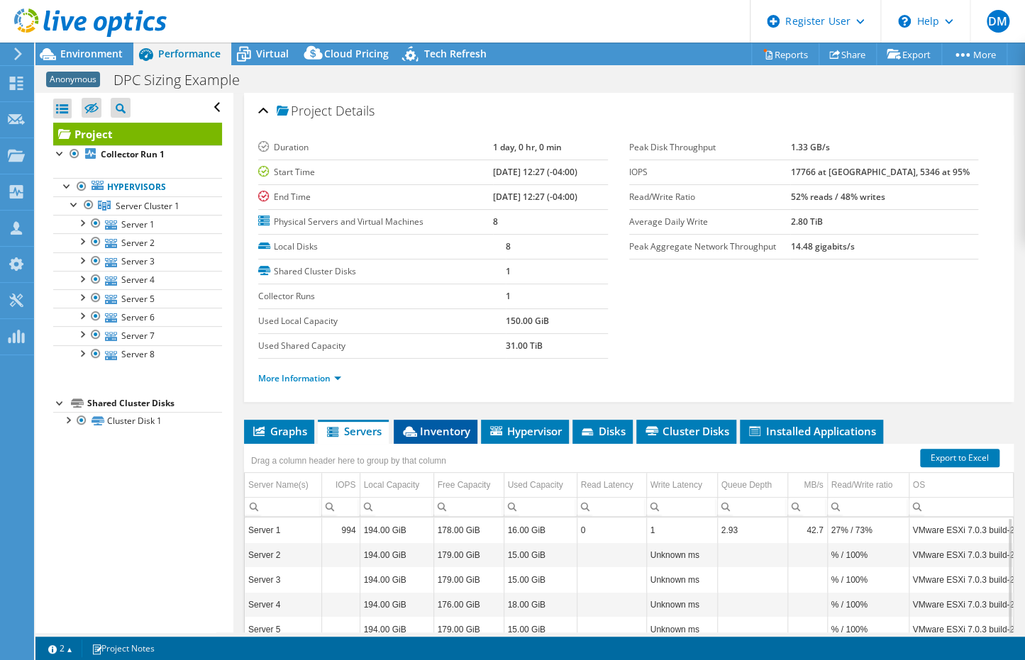
click at [448, 428] on span "Inventory" at bounding box center [436, 431] width 70 height 14
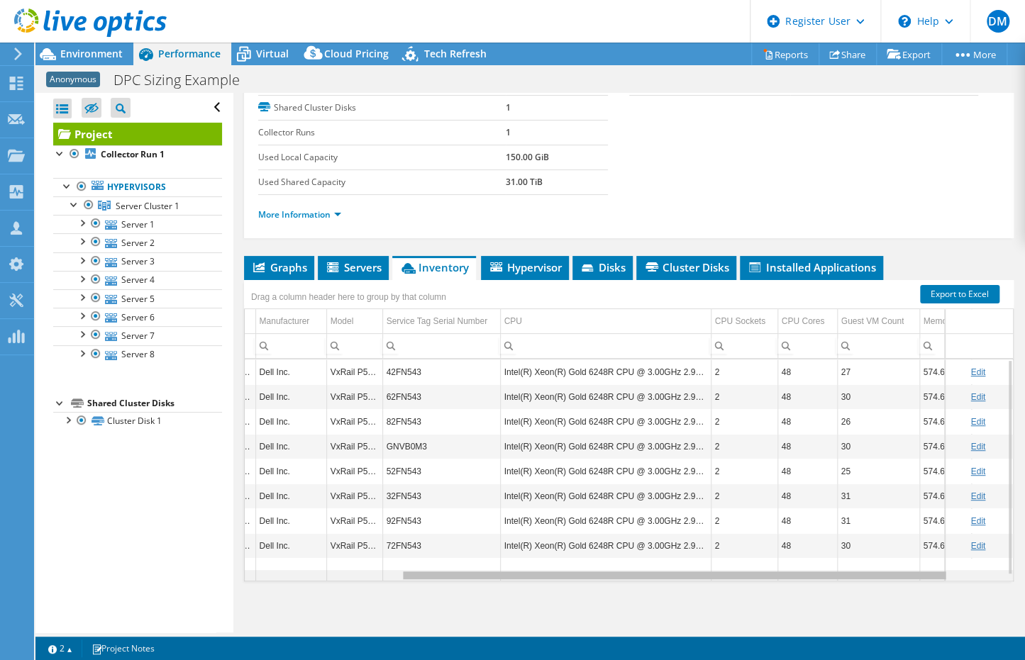
scroll to position [0, 295]
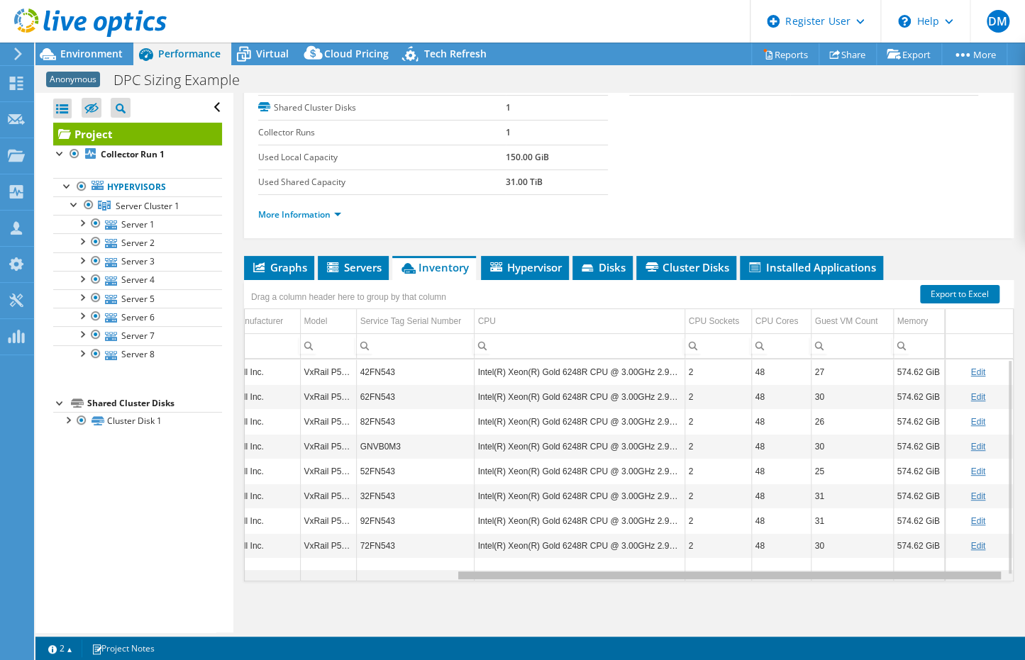
drag, startPoint x: 781, startPoint y: 572, endPoint x: 1058, endPoint y: 566, distance: 277.4
click at [1025, 566] on html "DM Dell User [PERSON_NAME] [PERSON_NAME][EMAIL_ADDRESS][PERSON_NAME][DOMAIN_NAM…" at bounding box center [512, 330] width 1025 height 660
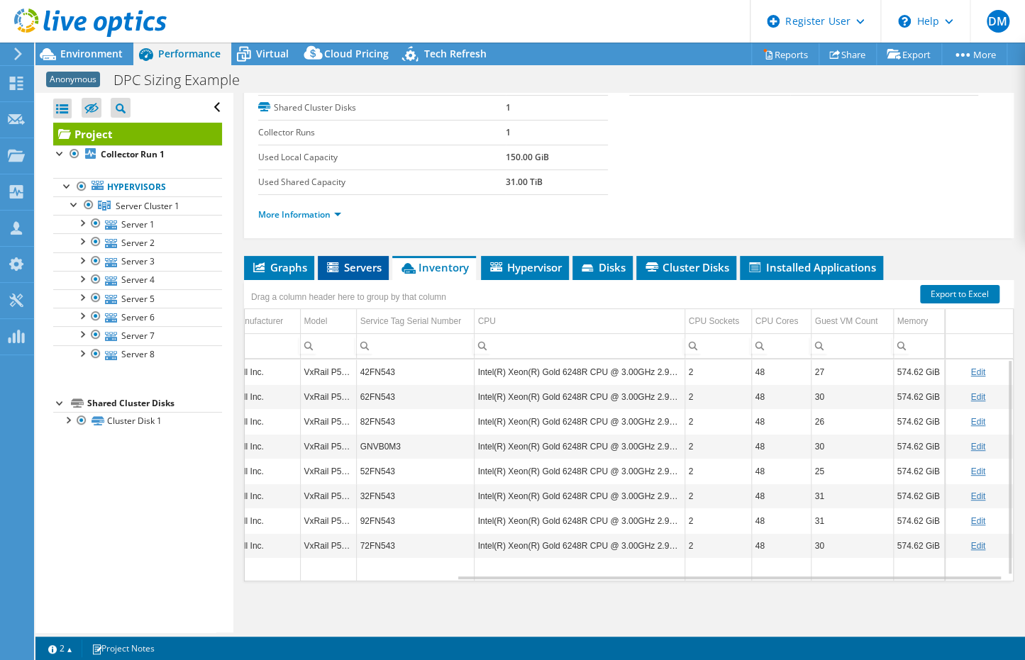
click at [360, 263] on span "Servers" at bounding box center [353, 267] width 57 height 14
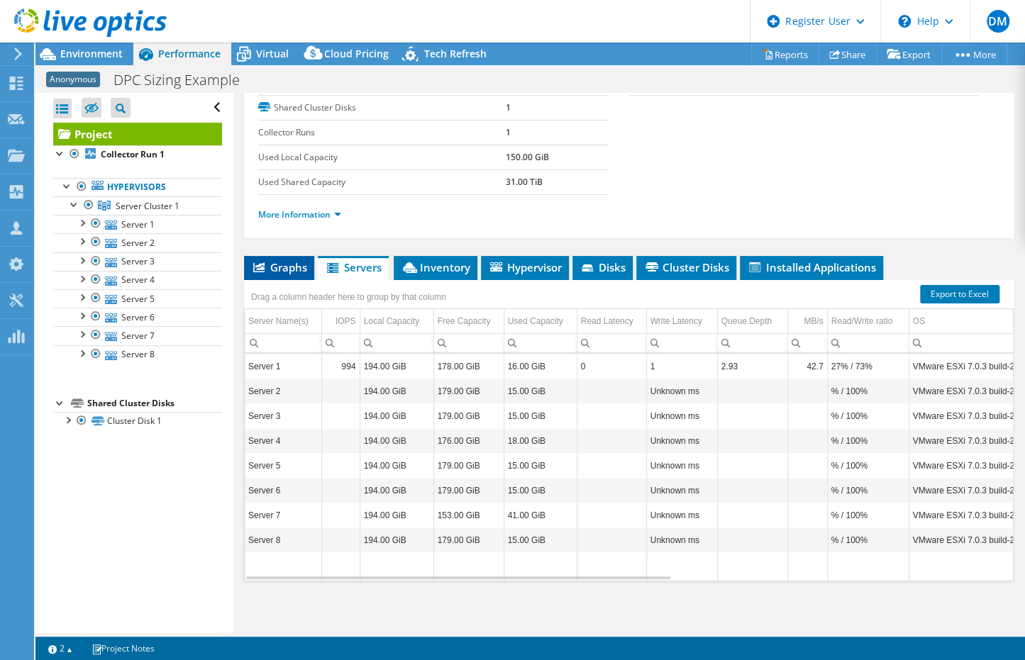
click at [287, 260] on span "Graphs" at bounding box center [279, 267] width 56 height 14
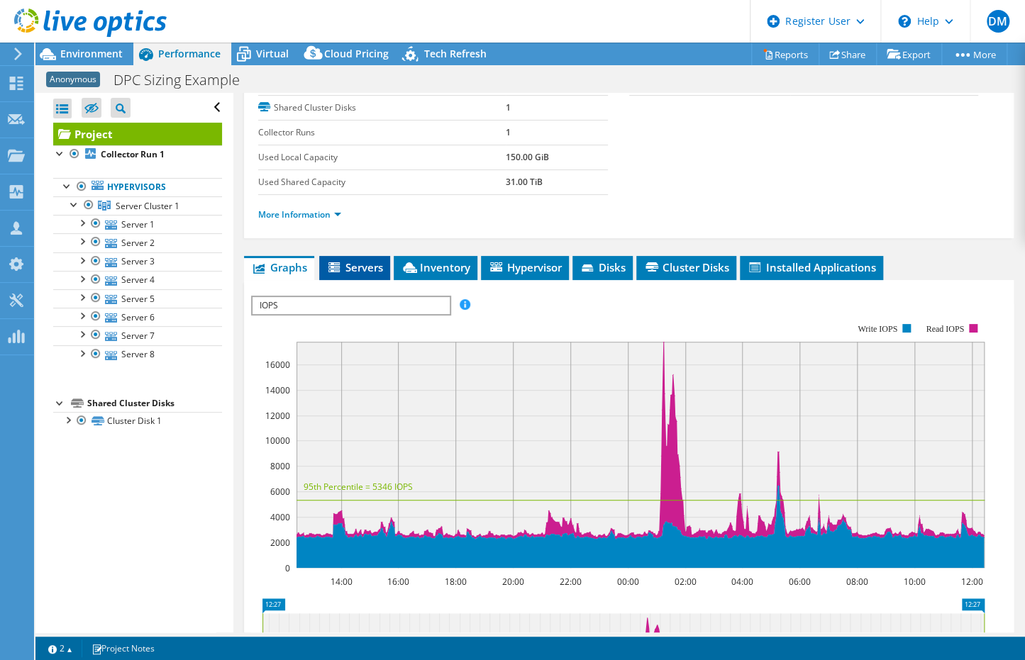
click at [349, 264] on span "Servers" at bounding box center [354, 267] width 57 height 14
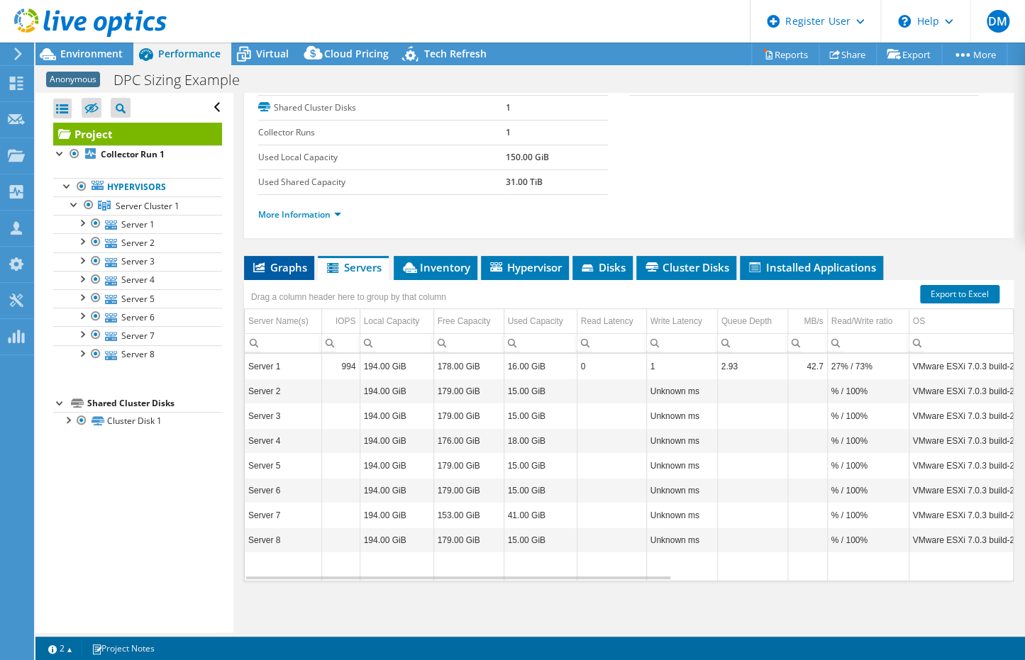
click at [267, 265] on span "Graphs" at bounding box center [279, 267] width 56 height 14
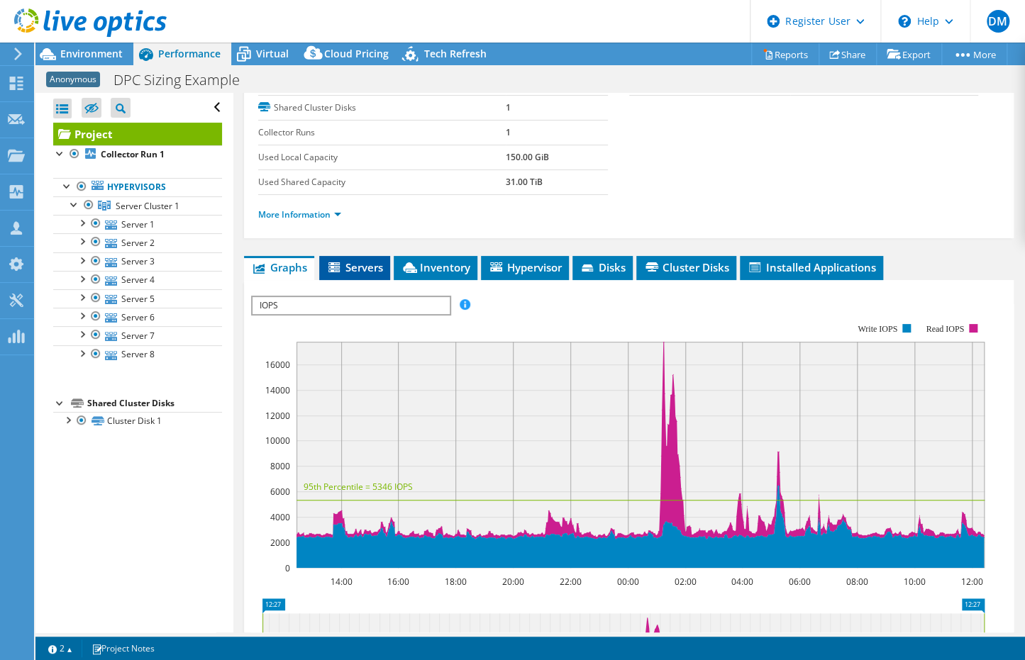
click at [363, 265] on span "Servers" at bounding box center [354, 267] width 57 height 14
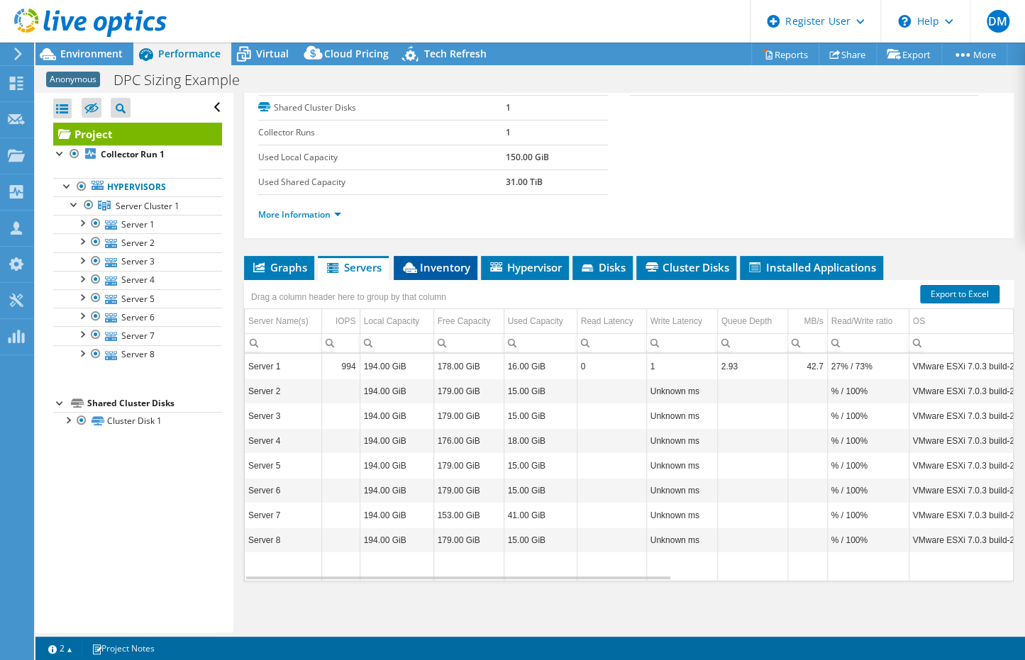
click at [438, 263] on span "Inventory" at bounding box center [436, 267] width 70 height 14
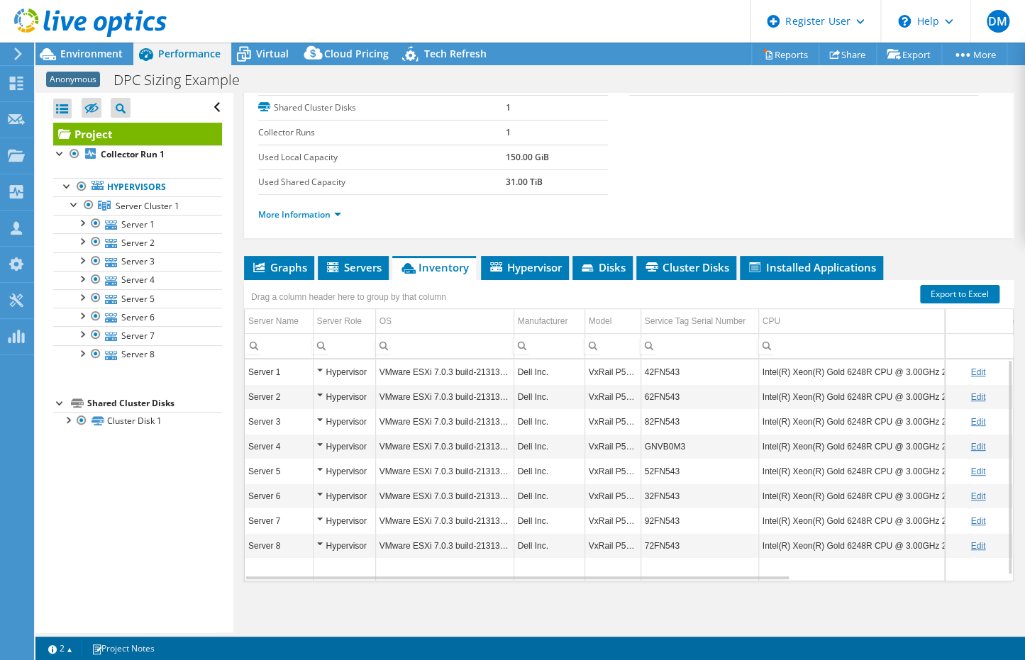
click at [257, 370] on td "Server 1" at bounding box center [279, 372] width 68 height 25
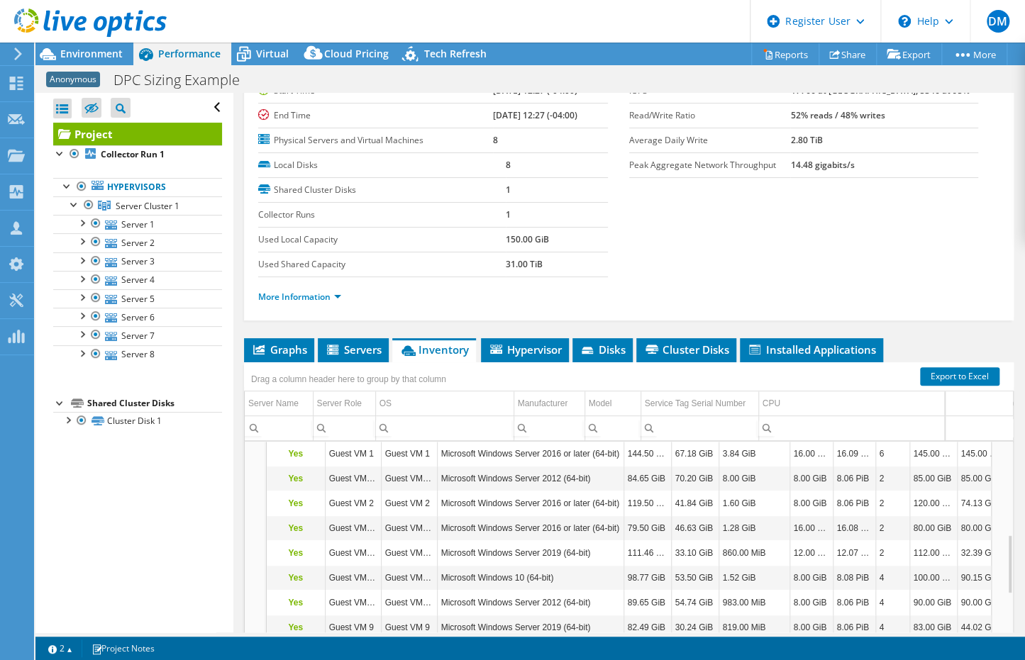
scroll to position [164, 0]
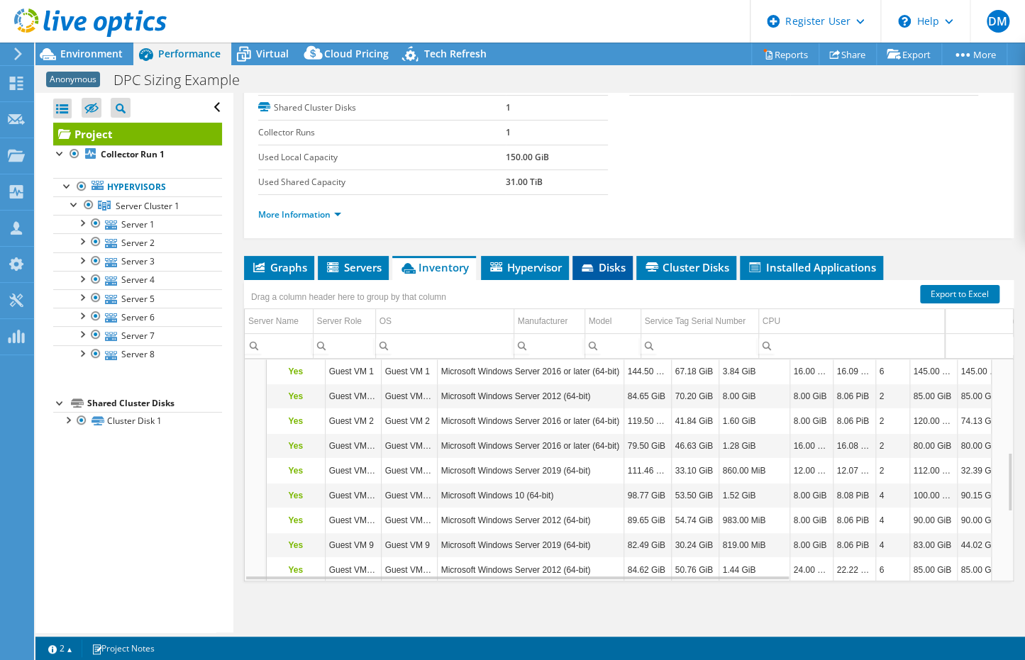
click at [619, 264] on span "Disks" at bounding box center [603, 267] width 46 height 14
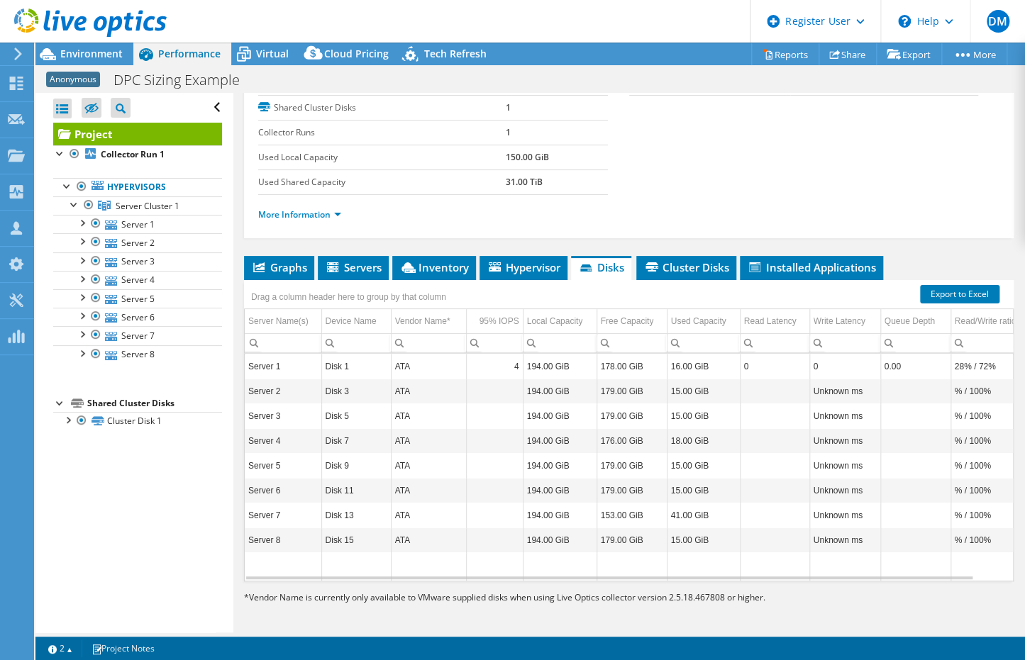
click at [258, 363] on td "Server 1" at bounding box center [283, 366] width 77 height 25
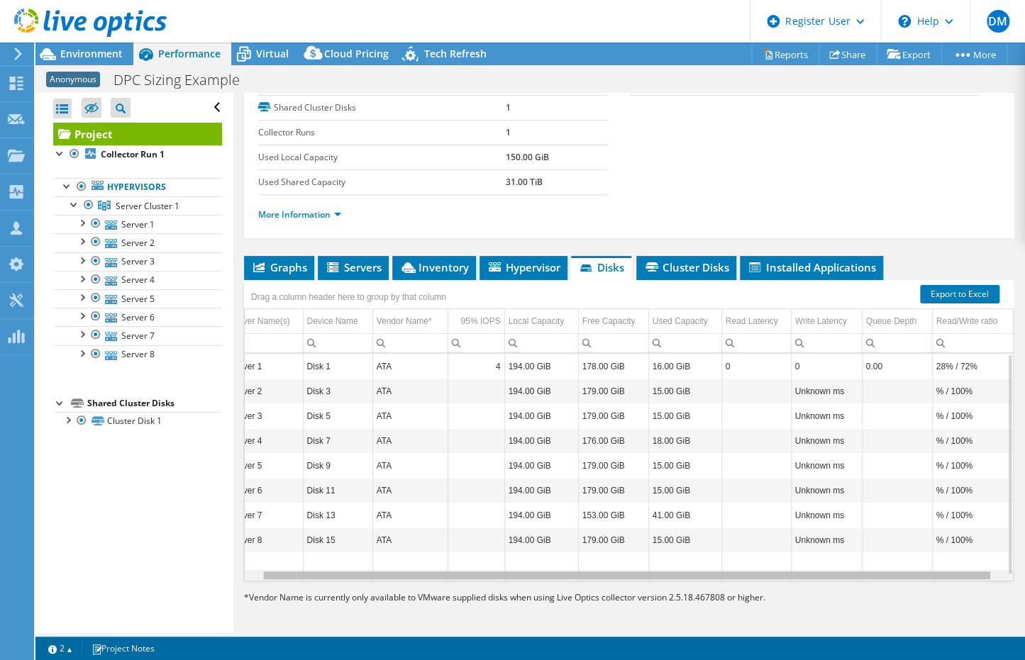
scroll to position [0, 0]
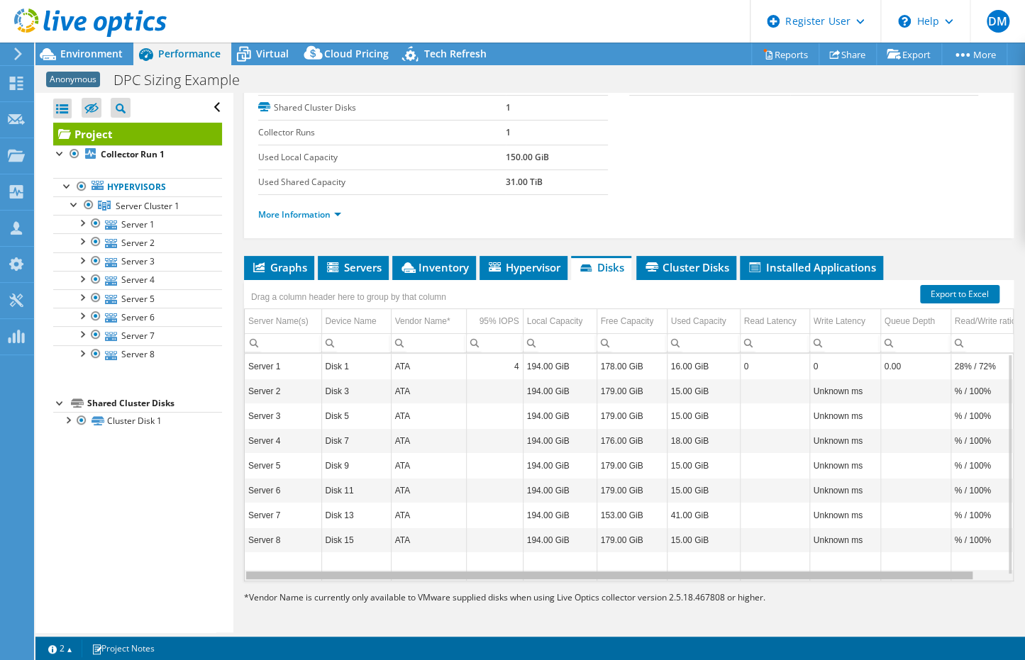
drag, startPoint x: 779, startPoint y: 574, endPoint x: 785, endPoint y: 579, distance: 8.1
click at [785, 579] on body "DM Dell User [PERSON_NAME] [PERSON_NAME][EMAIL_ADDRESS][PERSON_NAME][DOMAIN_NAM…" at bounding box center [512, 330] width 1025 height 660
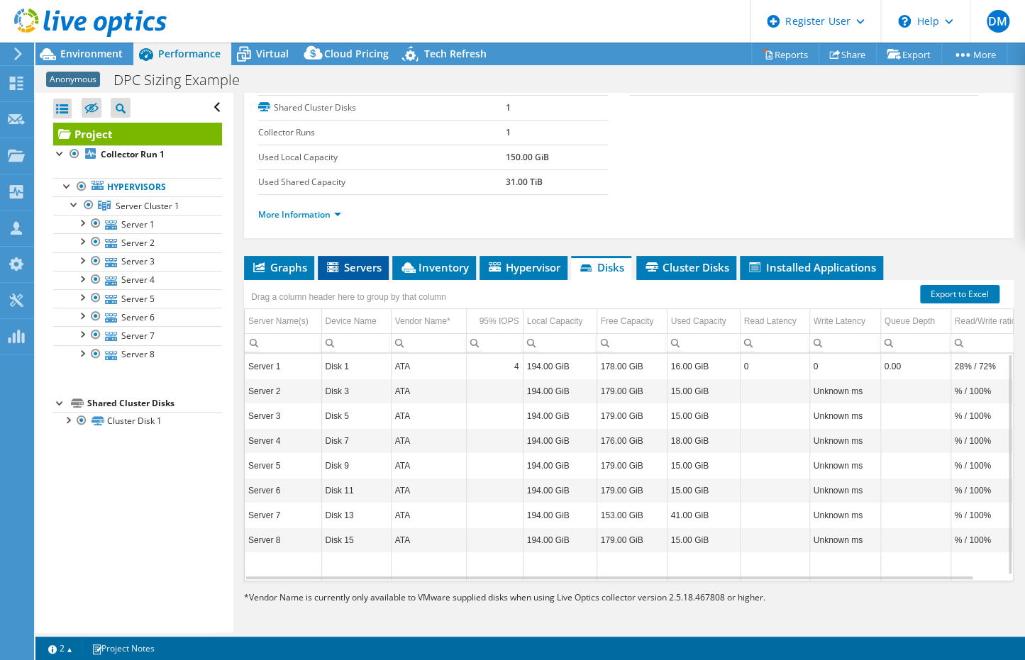
click at [351, 264] on span "Servers" at bounding box center [353, 267] width 57 height 14
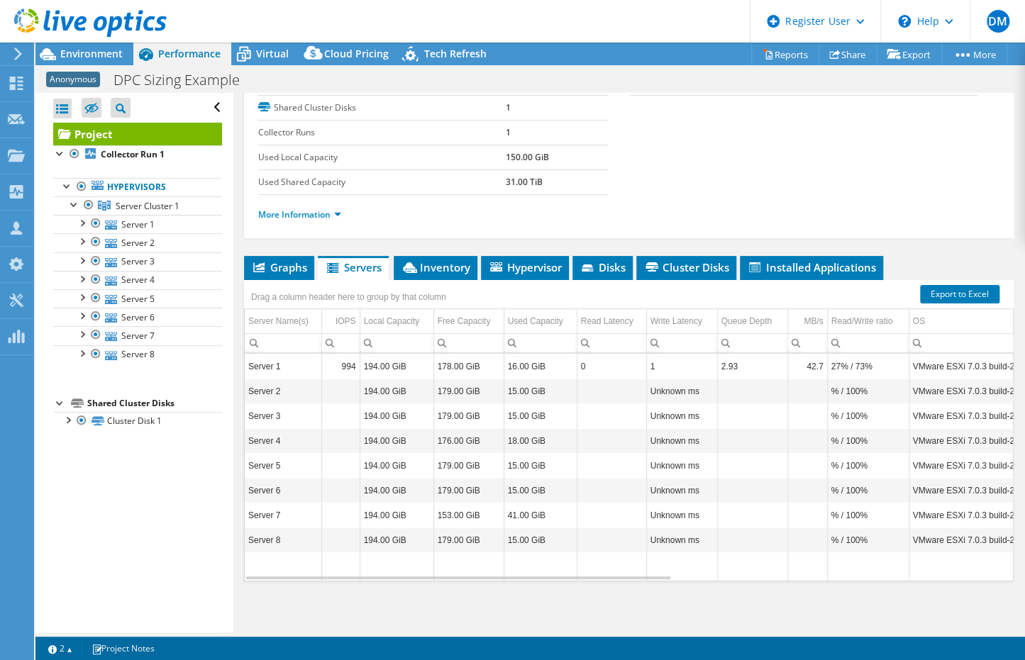
click at [682, 172] on section "Duration 1 day, 0 hr, 0 min Start Time [DATE] 12:27 (-04:00) End Time [DATE] 12…" at bounding box center [628, 103] width 741 height 263
